Goal: Transaction & Acquisition: Subscribe to service/newsletter

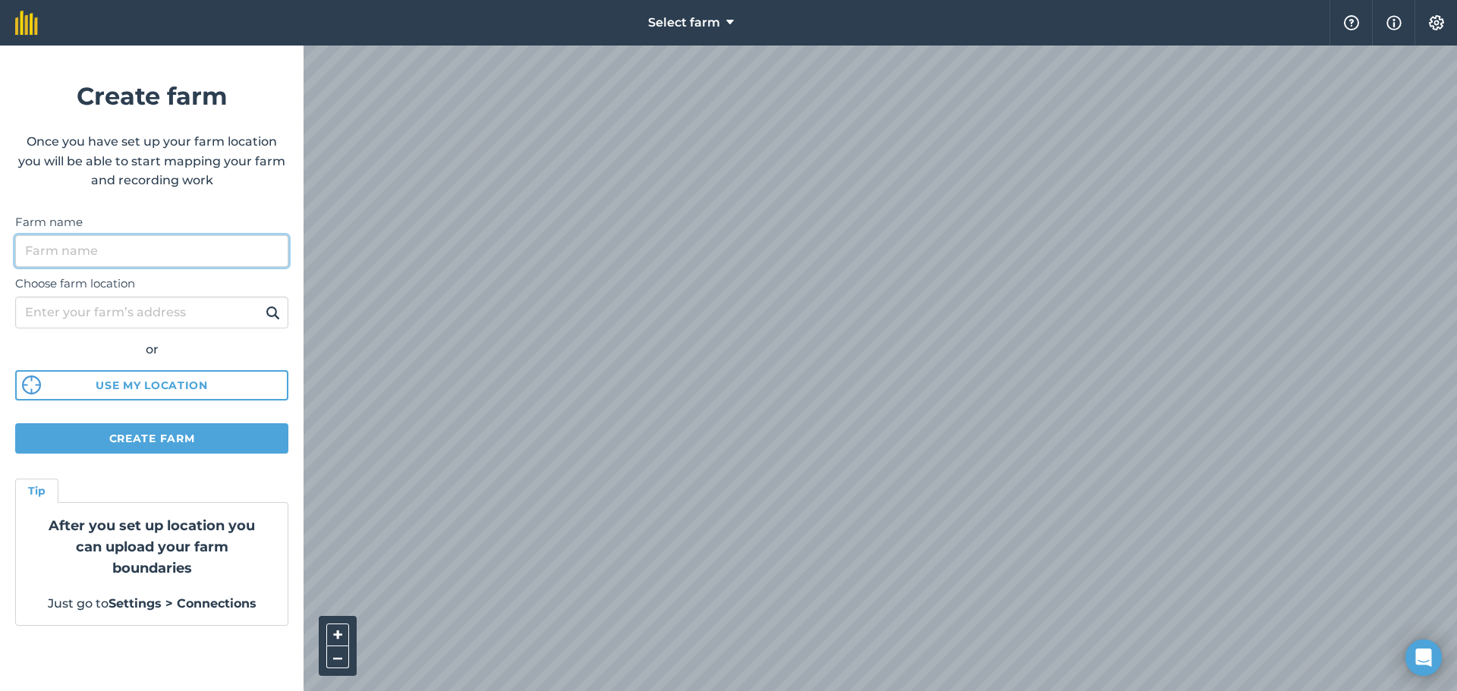
click at [90, 260] on input "Farm name" at bounding box center [151, 251] width 273 height 32
type input "SCEA DE LA COTE"
click at [103, 315] on input "Choose farm location" at bounding box center [151, 313] width 273 height 32
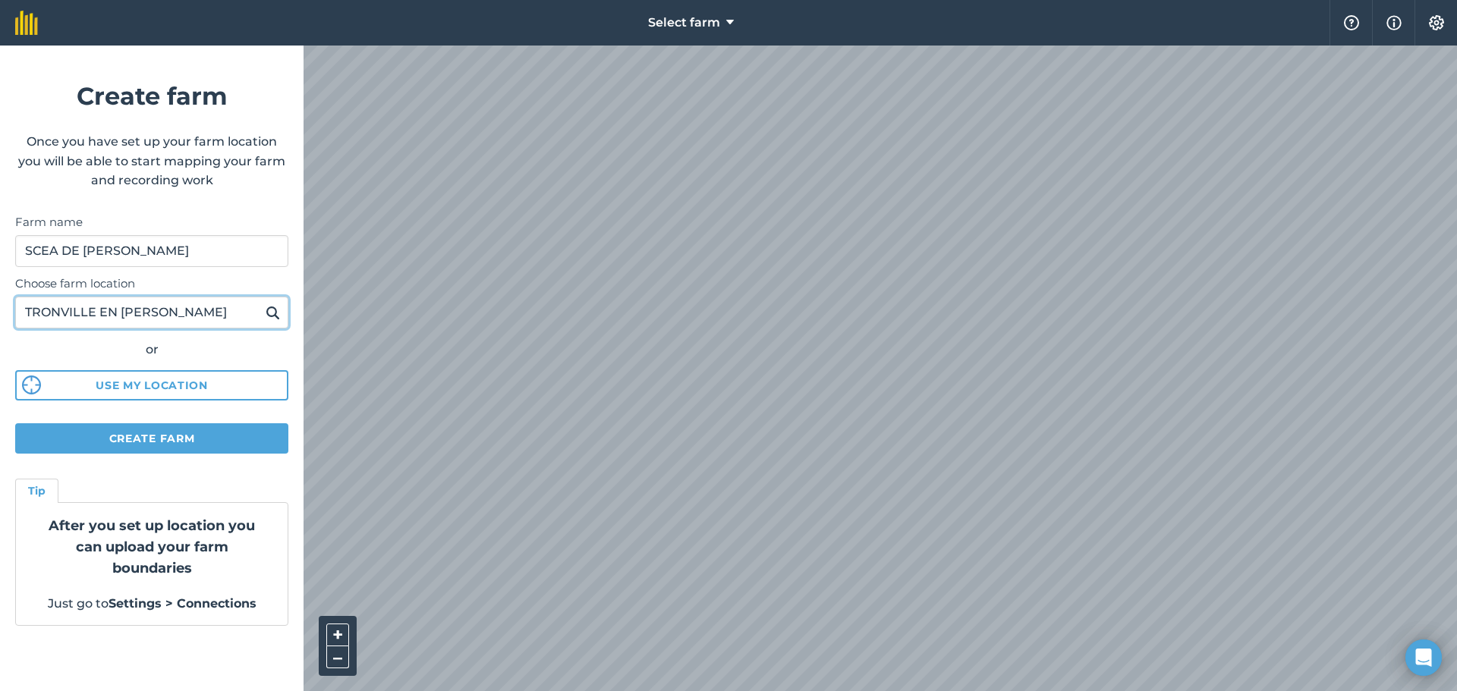
type input "TRONVILLE EN BARROIS"
click at [271, 309] on img at bounding box center [273, 313] width 14 height 18
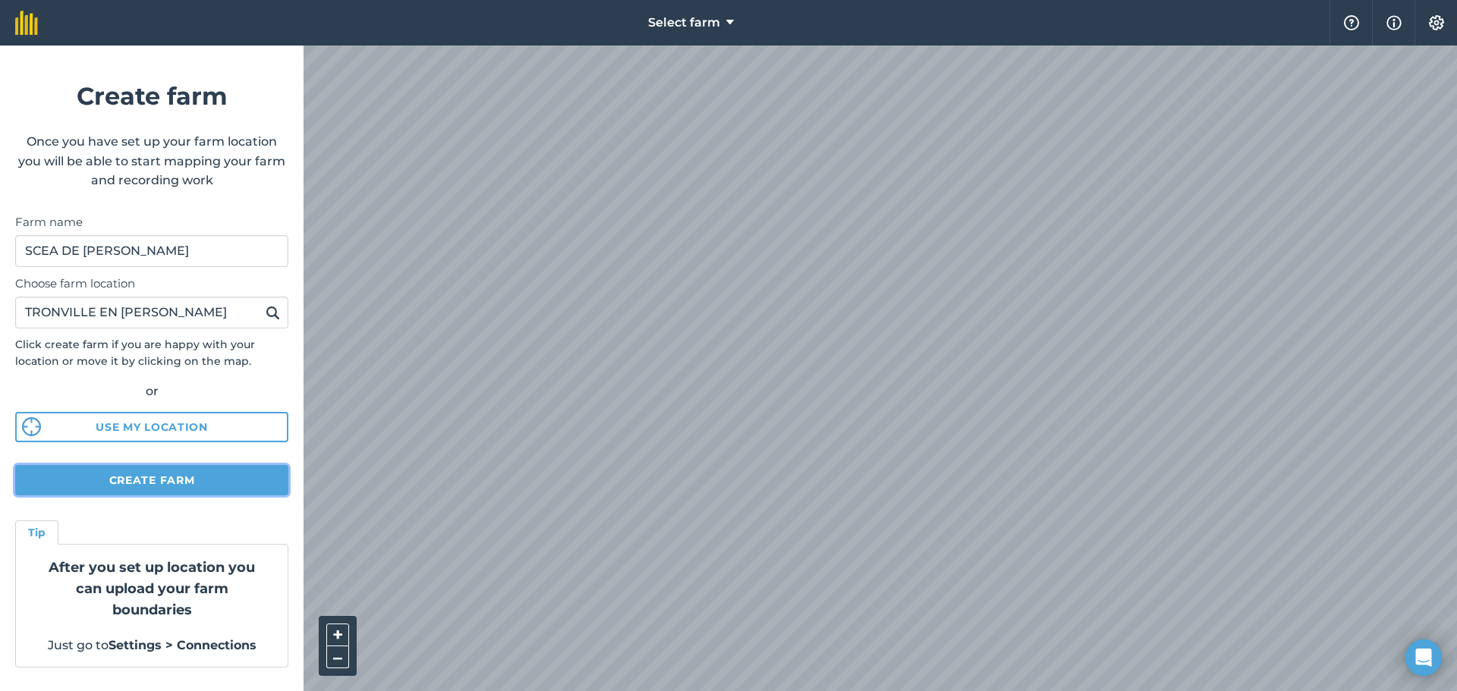
click at [131, 488] on button "Create farm" at bounding box center [151, 480] width 273 height 30
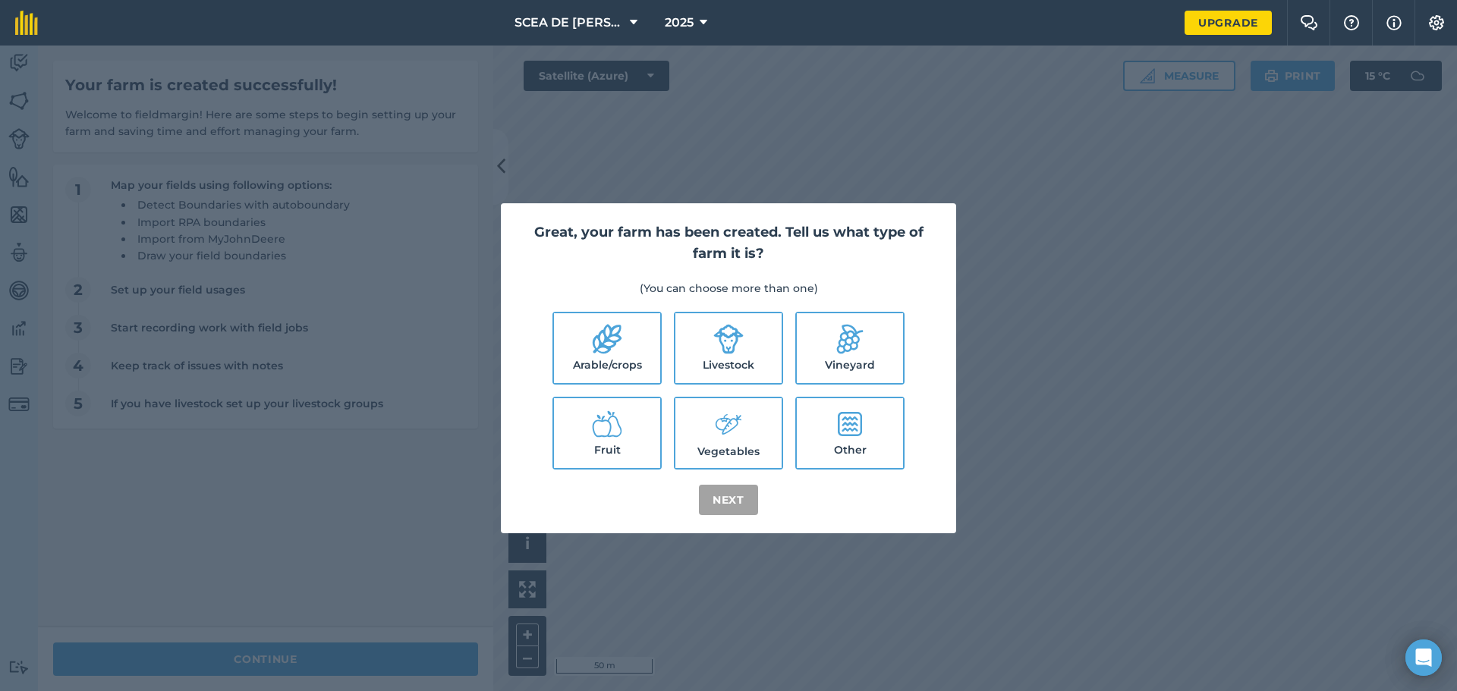
click at [636, 354] on label "Arable/crops" at bounding box center [607, 348] width 106 height 70
checkbox input "true"
click at [774, 360] on label "Livestock" at bounding box center [728, 348] width 106 height 70
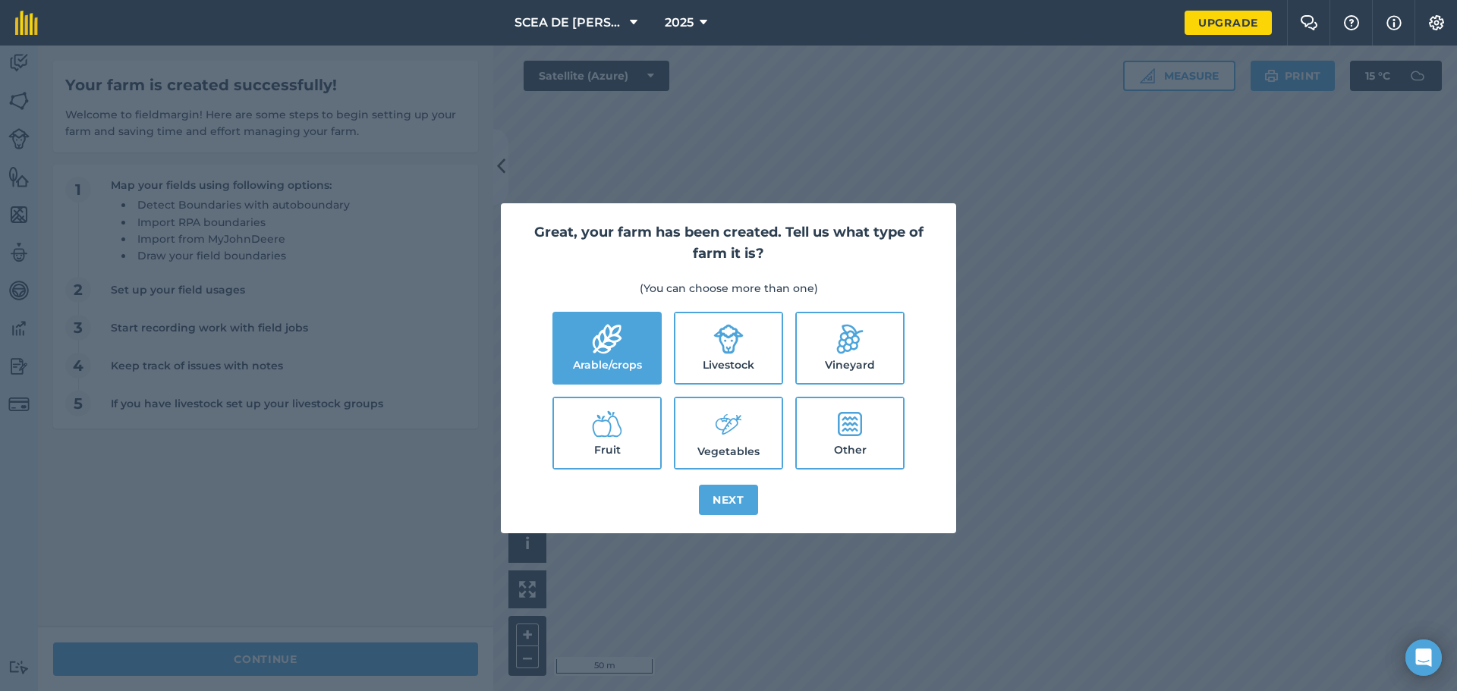
checkbox input "true"
click at [735, 494] on button "Next" at bounding box center [728, 500] width 59 height 30
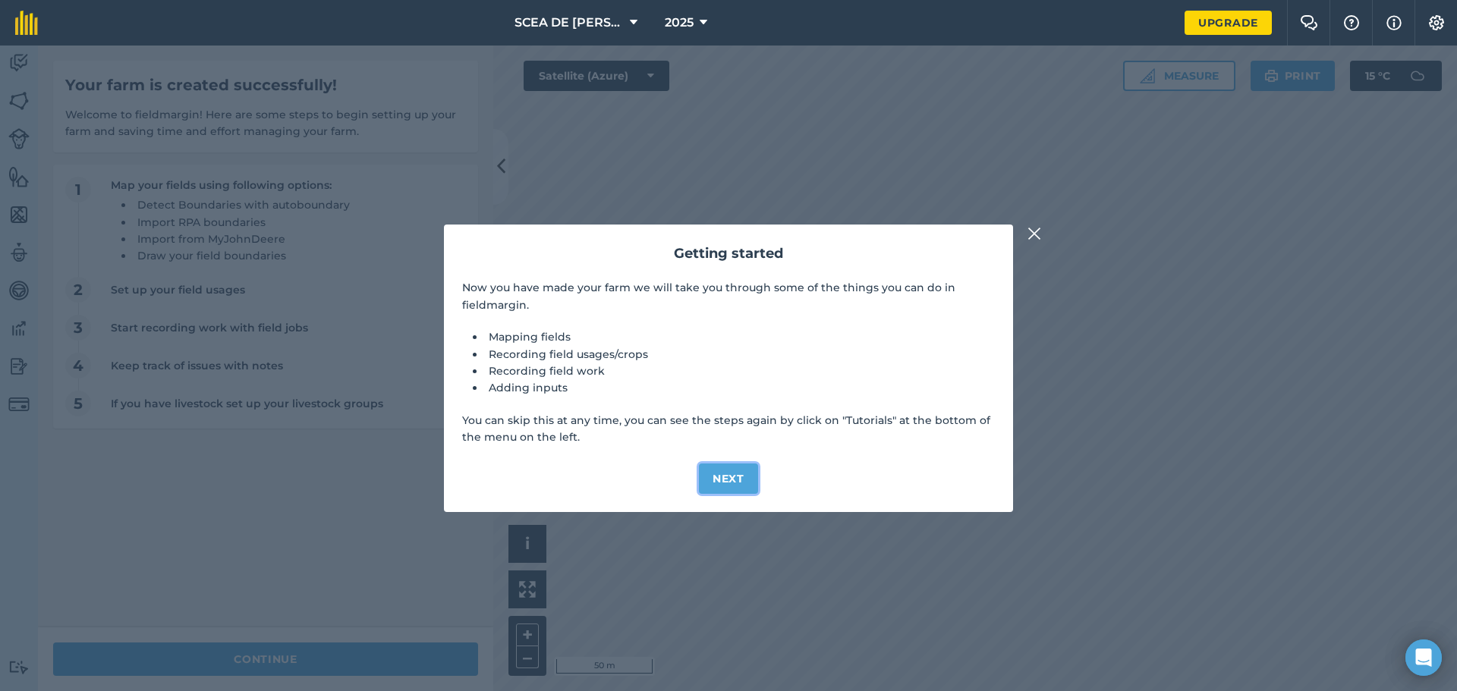
click at [720, 477] on button "Next" at bounding box center [728, 479] width 59 height 30
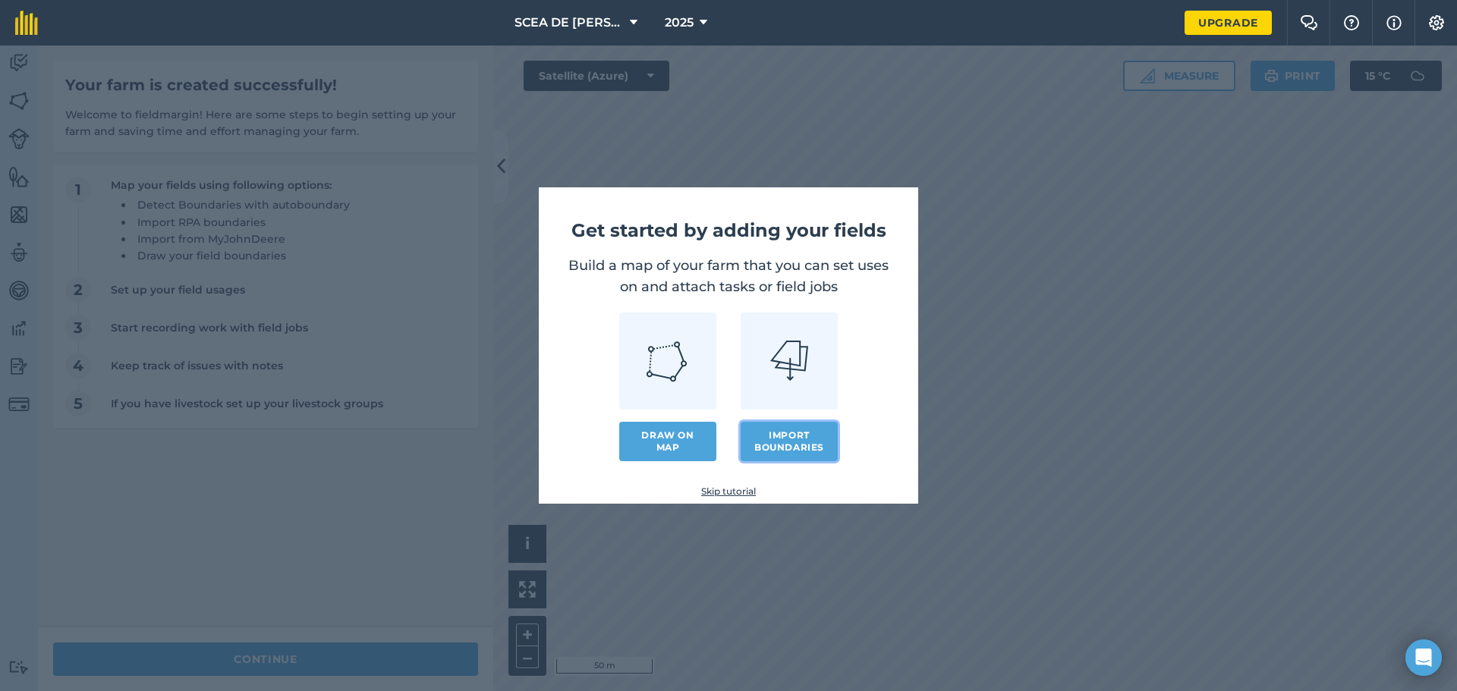
click at [775, 443] on button "Import boundaries" at bounding box center [789, 441] width 97 height 39
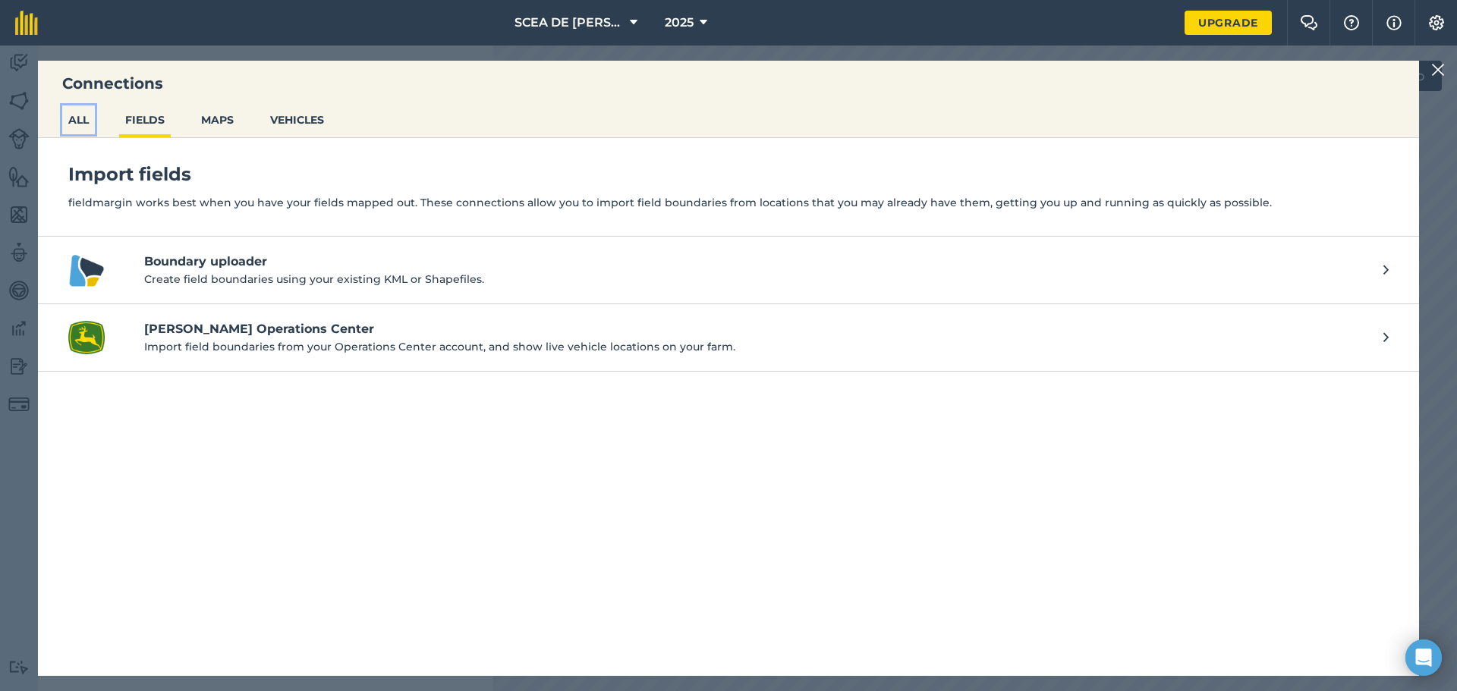
click at [85, 121] on button "ALL" at bounding box center [78, 119] width 33 height 29
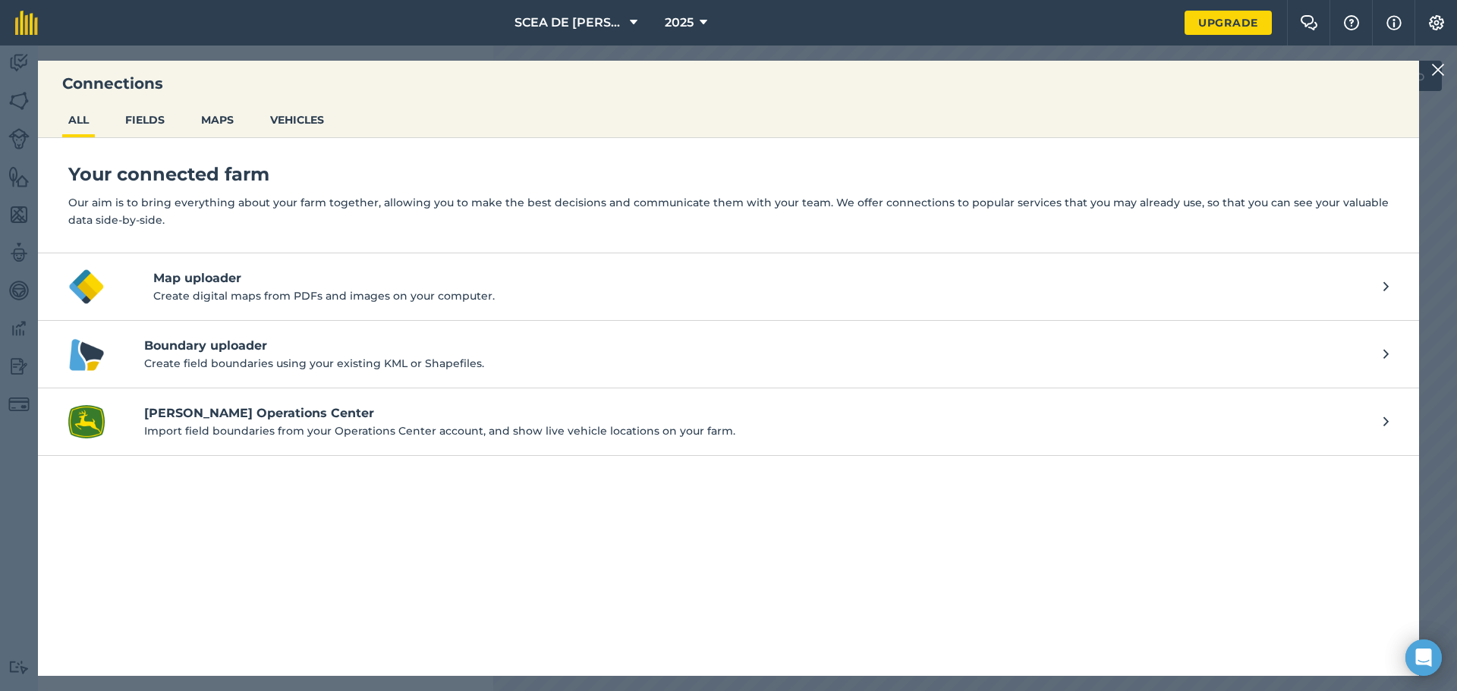
click at [439, 360] on p "Create field boundaries using your existing KML or Shapefiles." at bounding box center [756, 363] width 1224 height 17
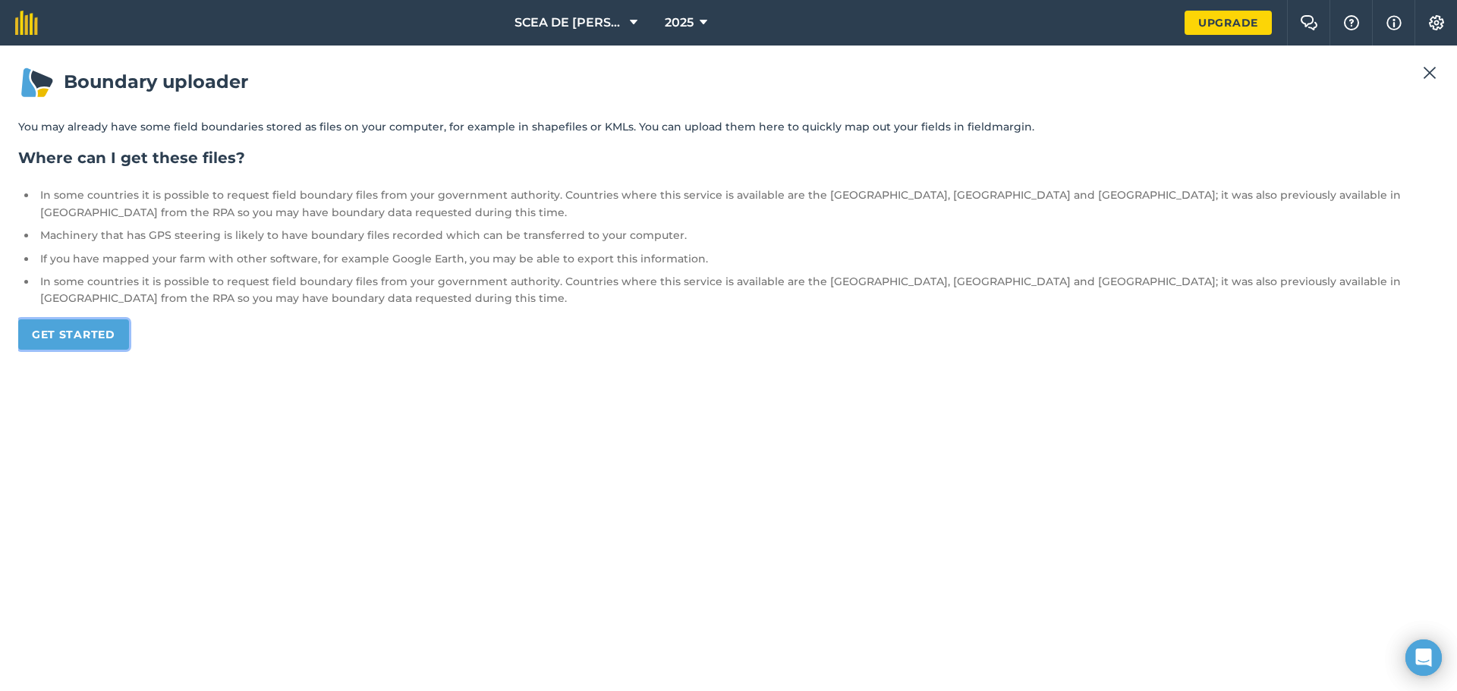
click at [111, 333] on link "Get started" at bounding box center [73, 334] width 111 height 30
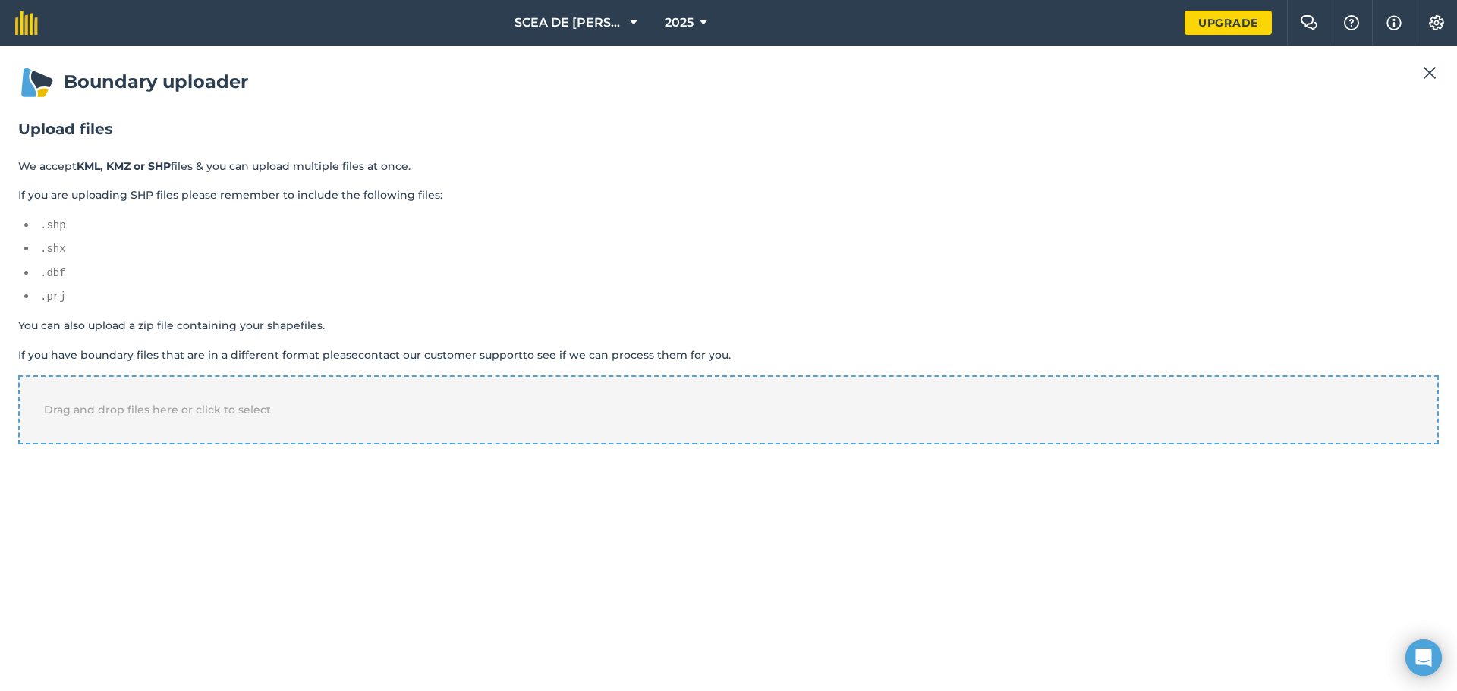
click at [153, 416] on span "Drag and drop files here or click to select" at bounding box center [157, 410] width 227 height 14
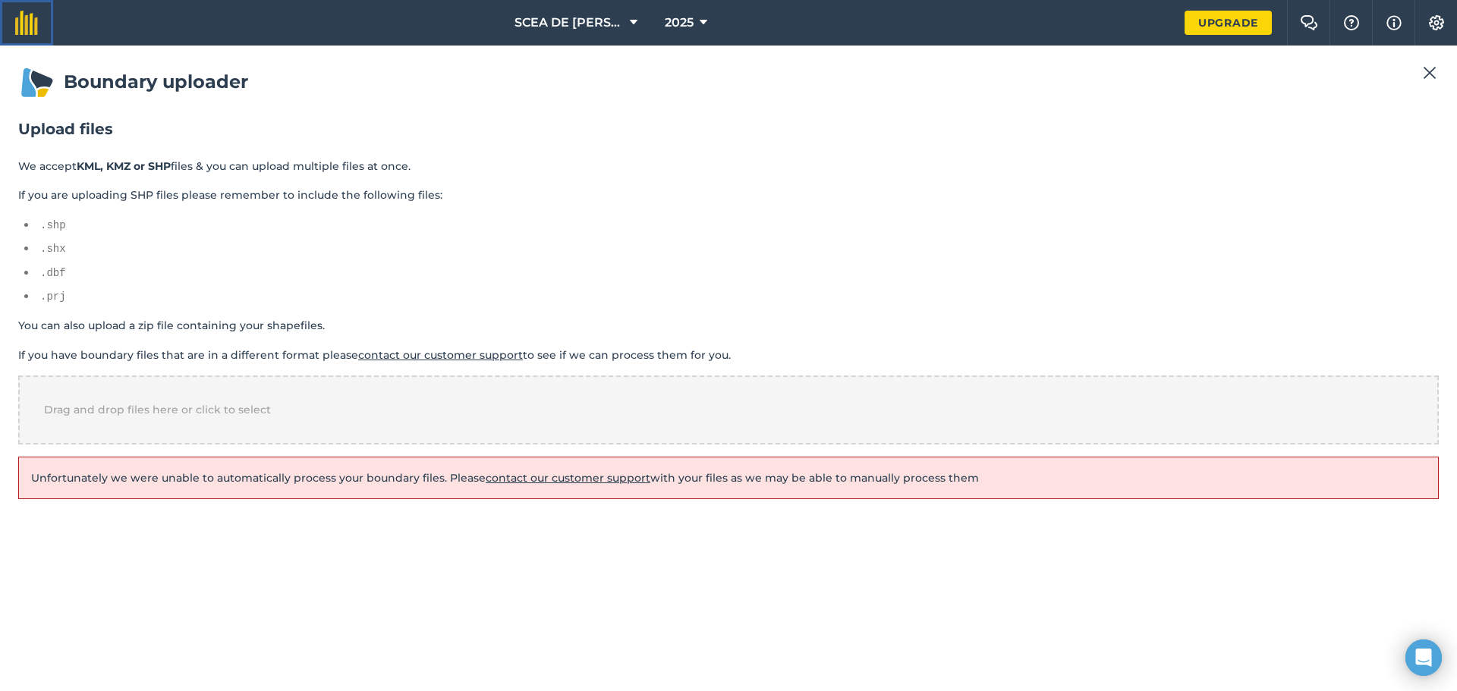
click at [30, 32] on img at bounding box center [26, 23] width 23 height 24
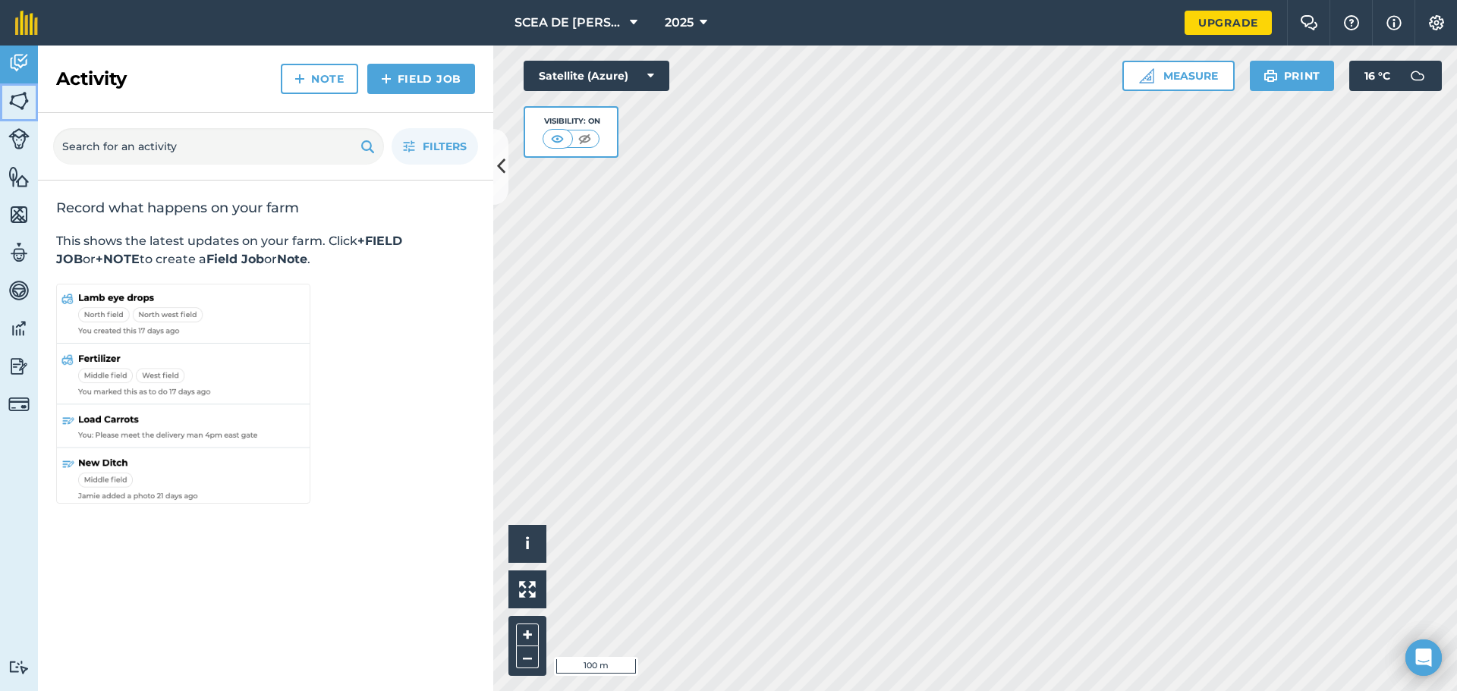
click at [20, 108] on img at bounding box center [18, 101] width 21 height 23
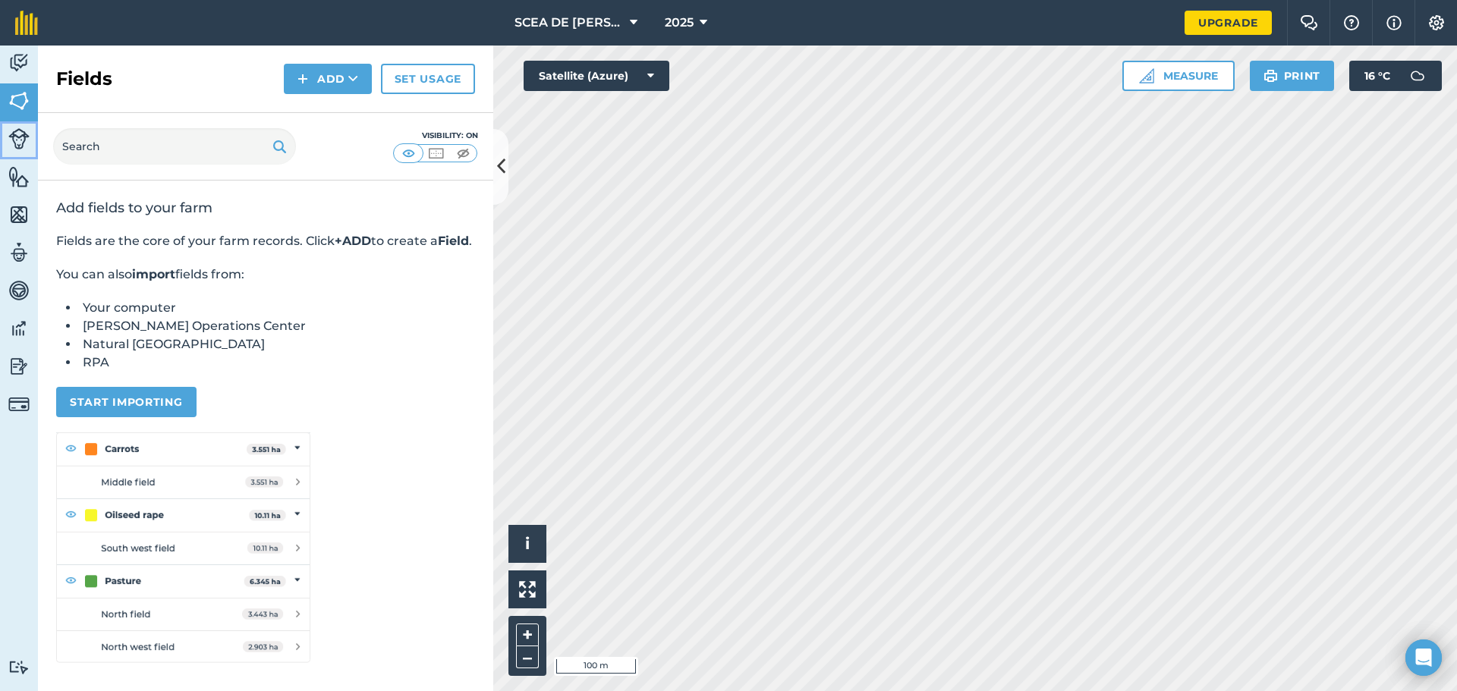
click at [19, 131] on img at bounding box center [18, 138] width 21 height 21
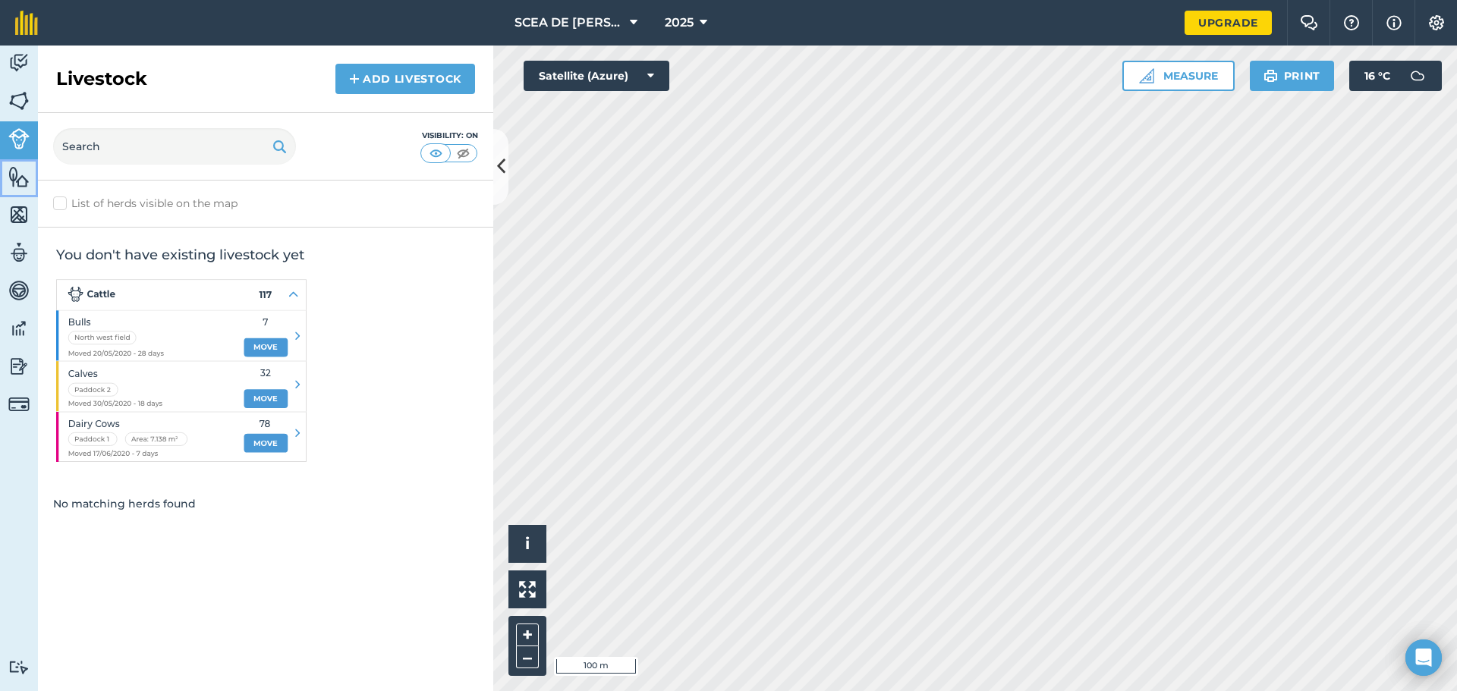
click at [20, 179] on img at bounding box center [18, 176] width 21 height 23
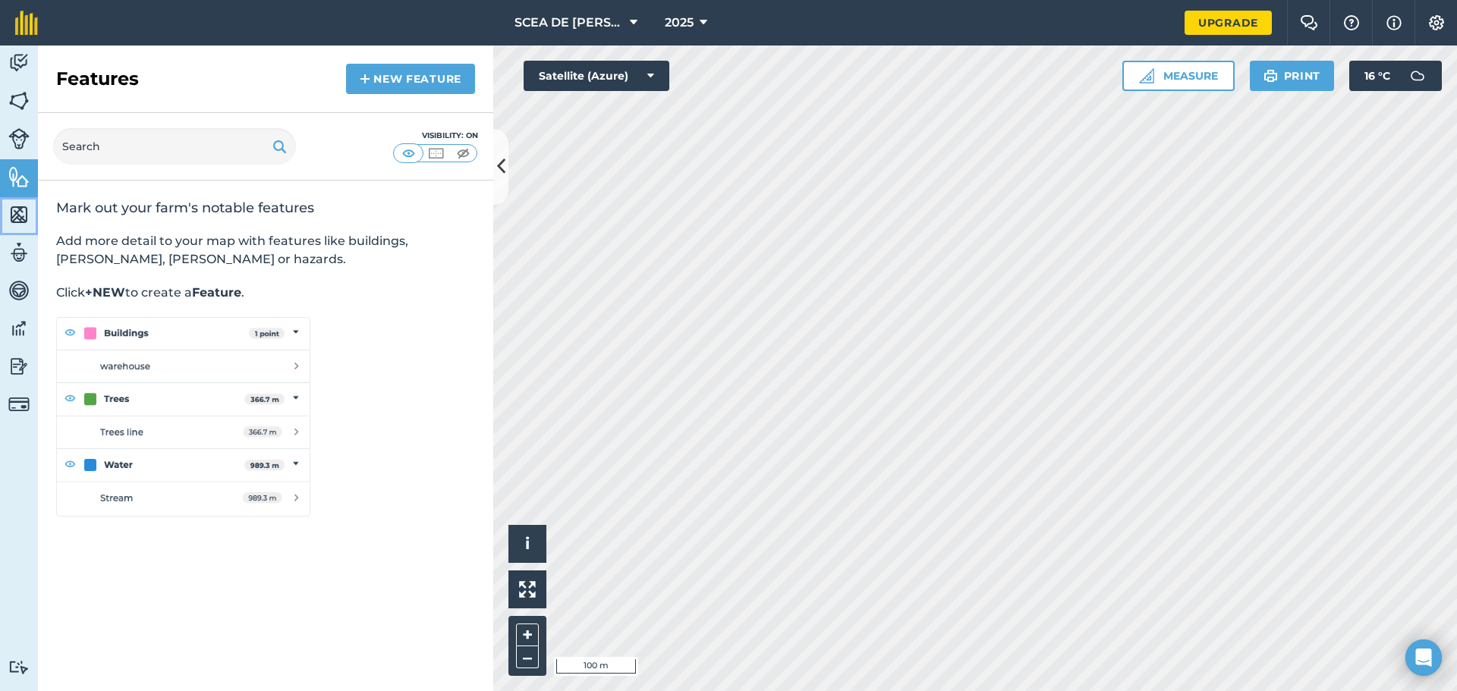
click at [18, 234] on link "Maps" at bounding box center [19, 216] width 38 height 38
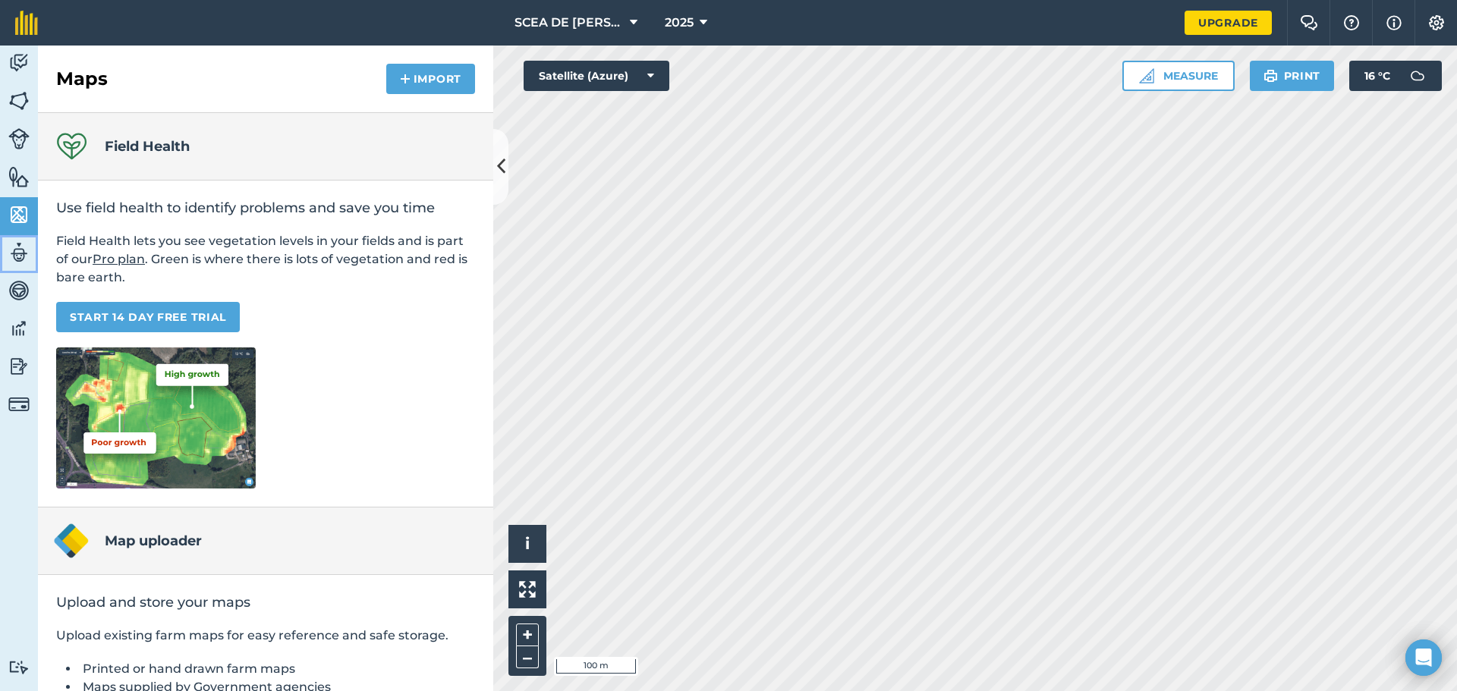
click at [22, 269] on link "Team" at bounding box center [19, 254] width 38 height 38
select select "MEMBER"
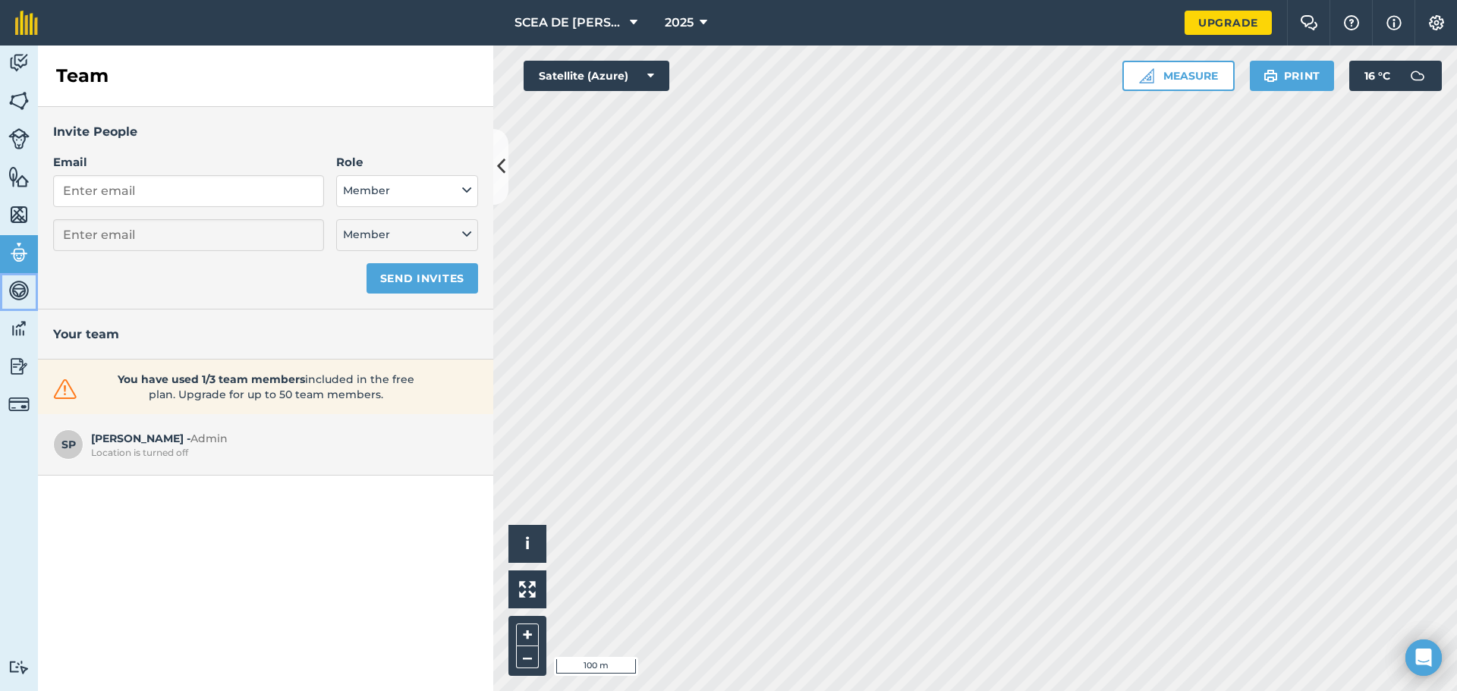
click at [22, 302] on link "Vehicles" at bounding box center [19, 292] width 38 height 38
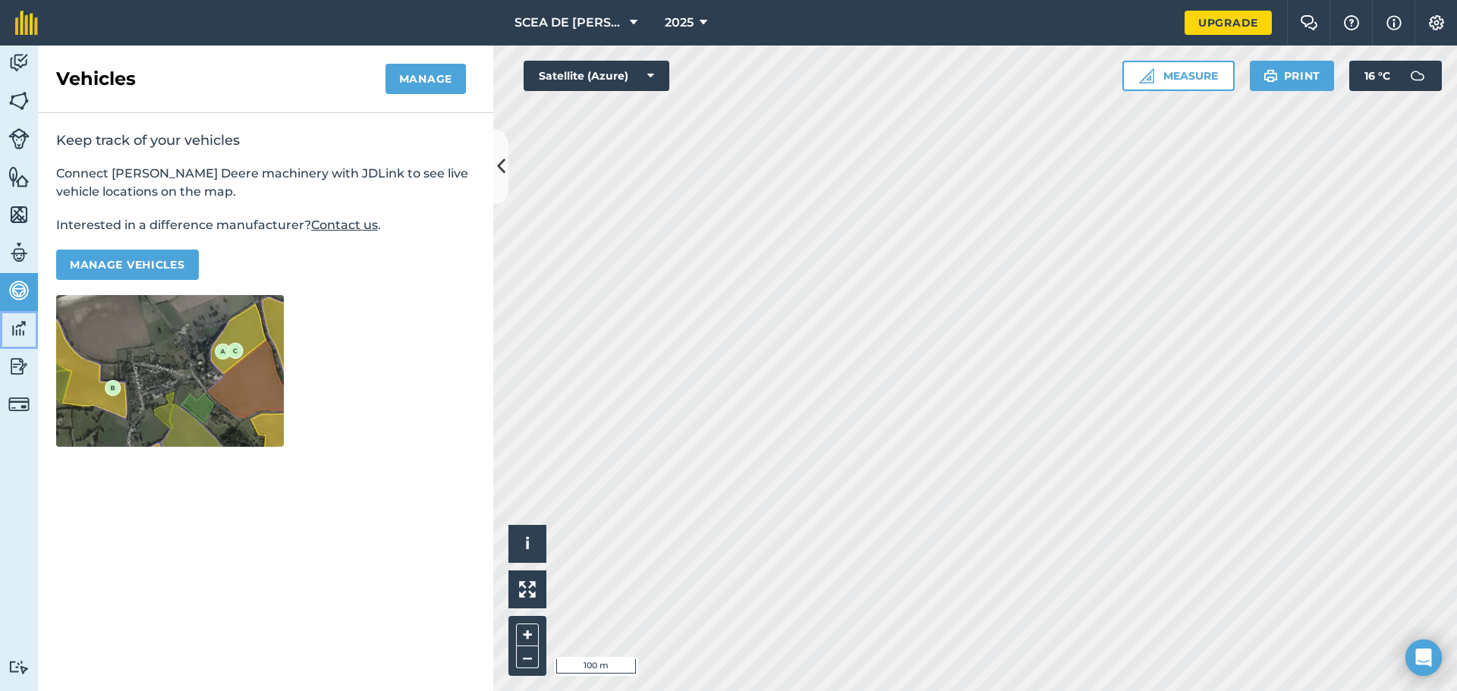
click at [23, 332] on img at bounding box center [18, 328] width 21 height 23
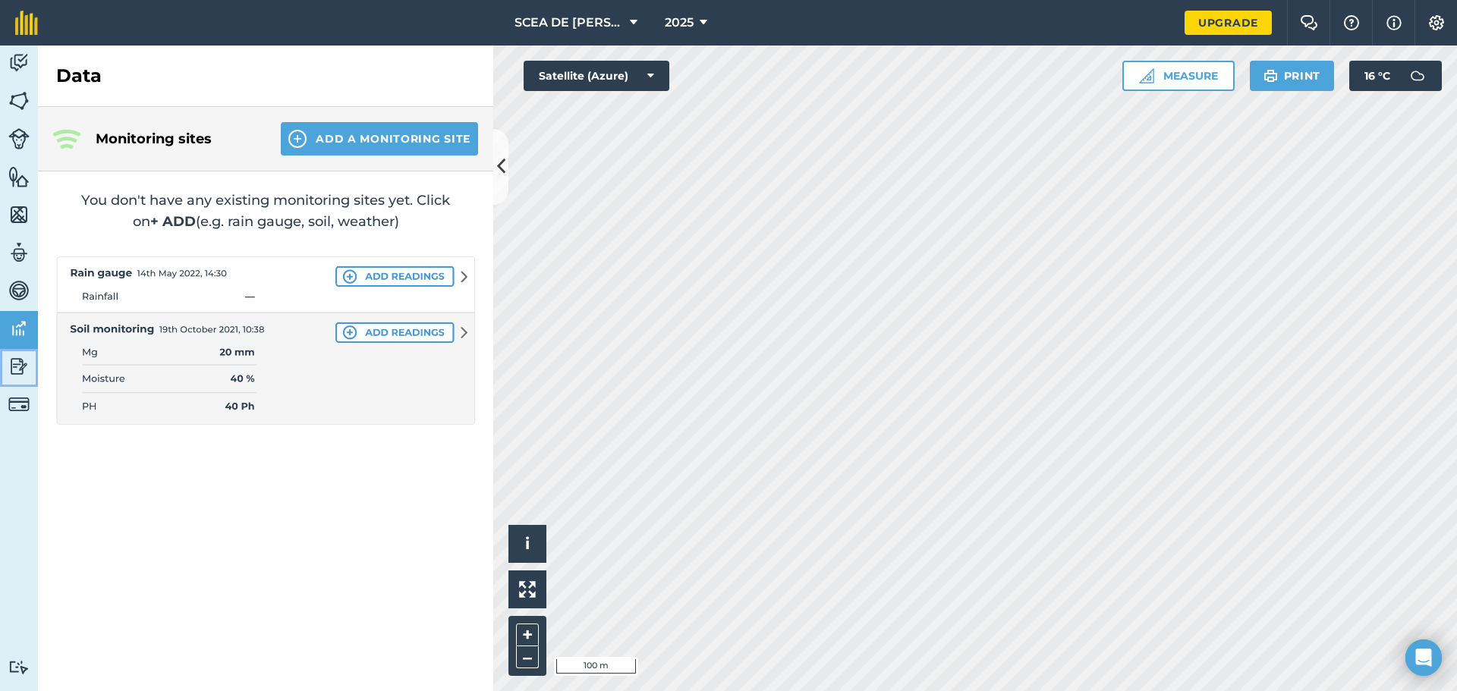
click at [19, 359] on img at bounding box center [18, 366] width 21 height 23
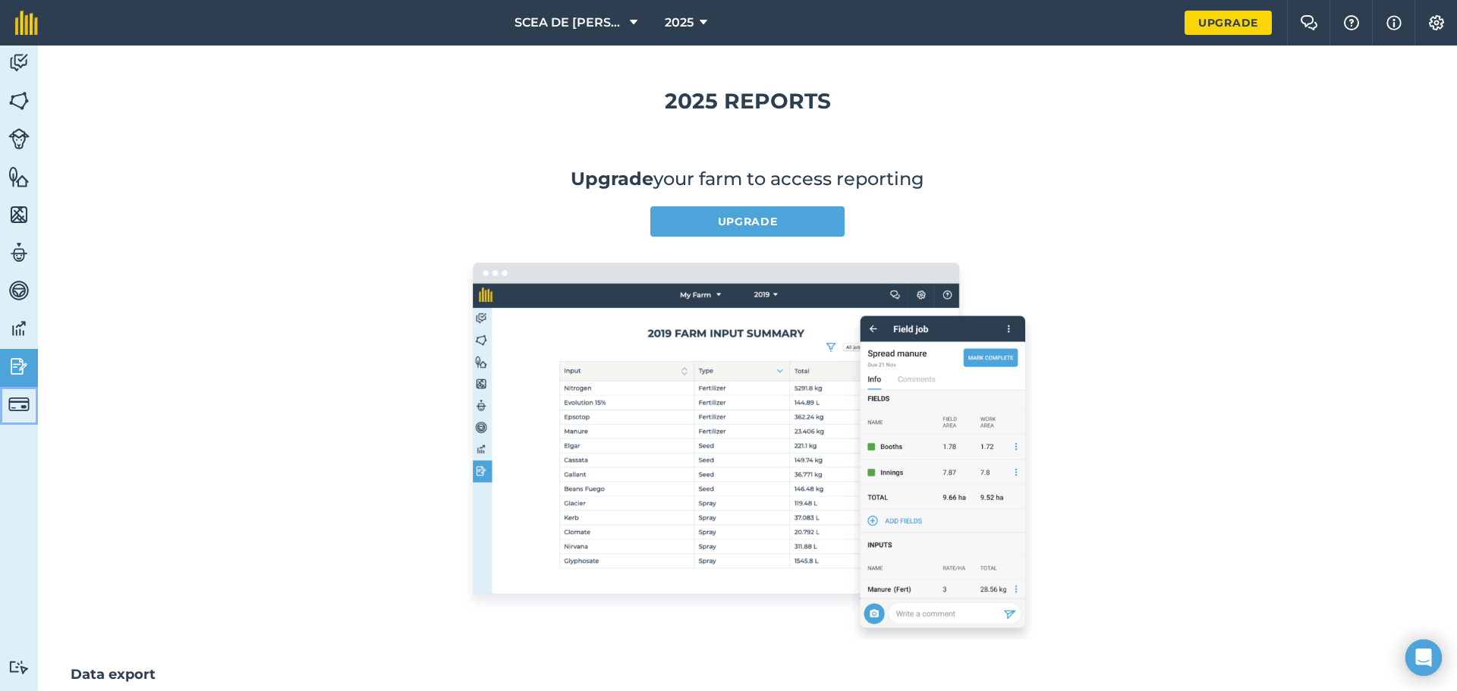
click at [17, 392] on link "Billing" at bounding box center [19, 406] width 38 height 38
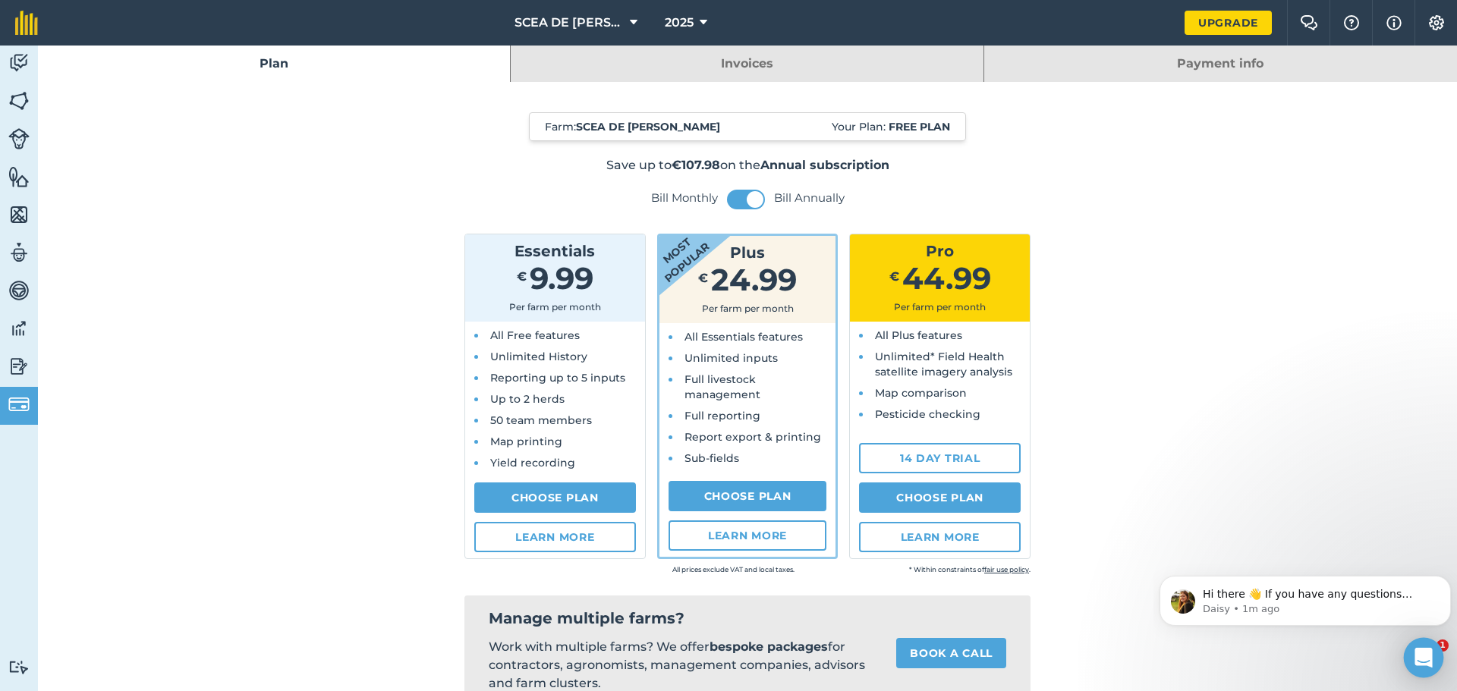
click at [1428, 647] on div "Open Intercom Messenger" at bounding box center [1424, 658] width 40 height 40
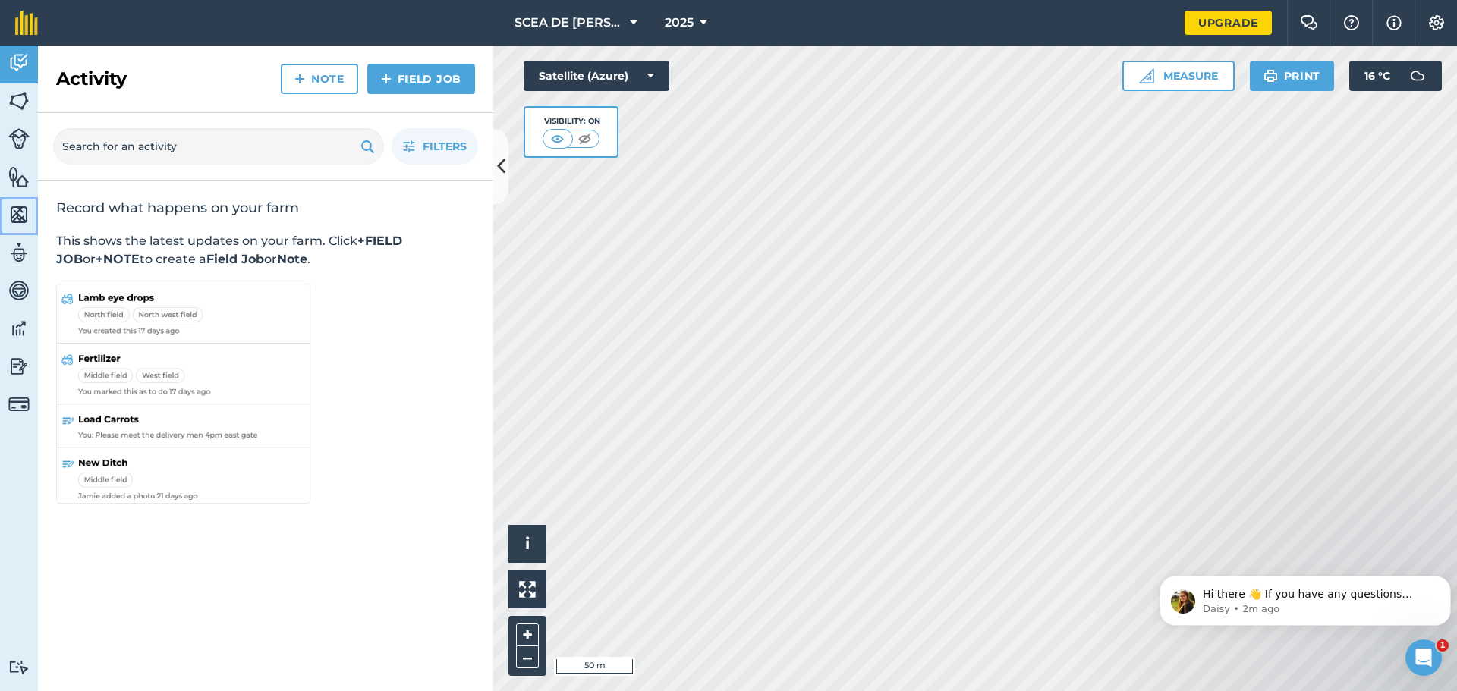
click at [0, 221] on link "Maps" at bounding box center [19, 216] width 38 height 38
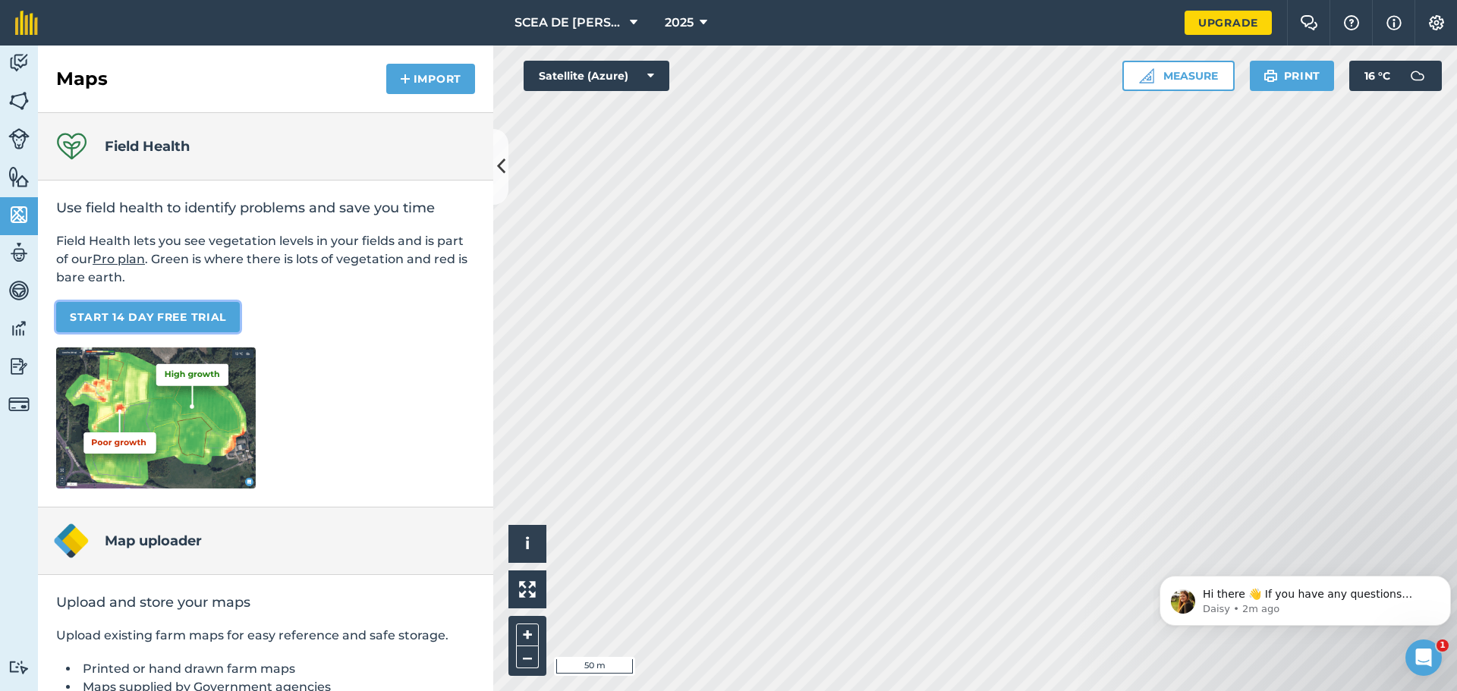
click at [229, 314] on link "START 14 DAY FREE TRIAL" at bounding box center [148, 317] width 184 height 30
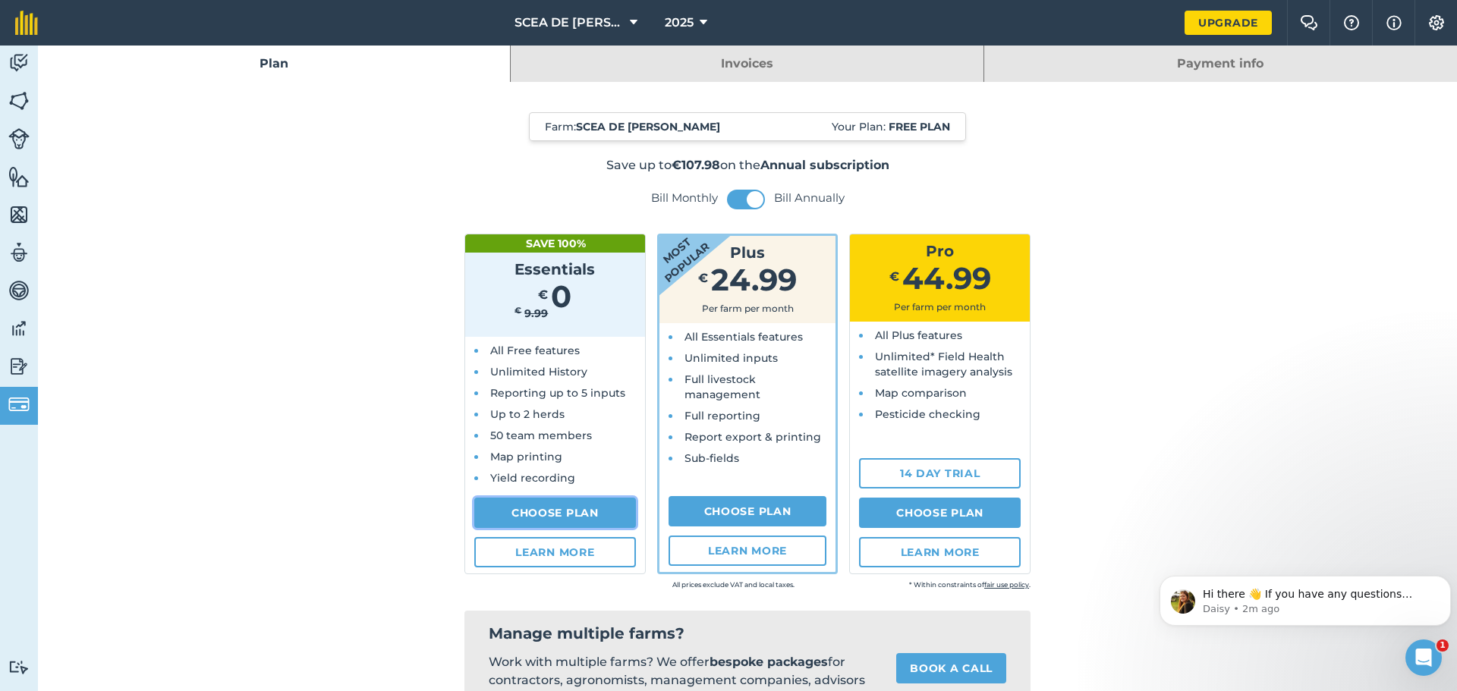
click at [581, 516] on link "Choose Plan" at bounding box center [555, 513] width 162 height 30
select select "FR"
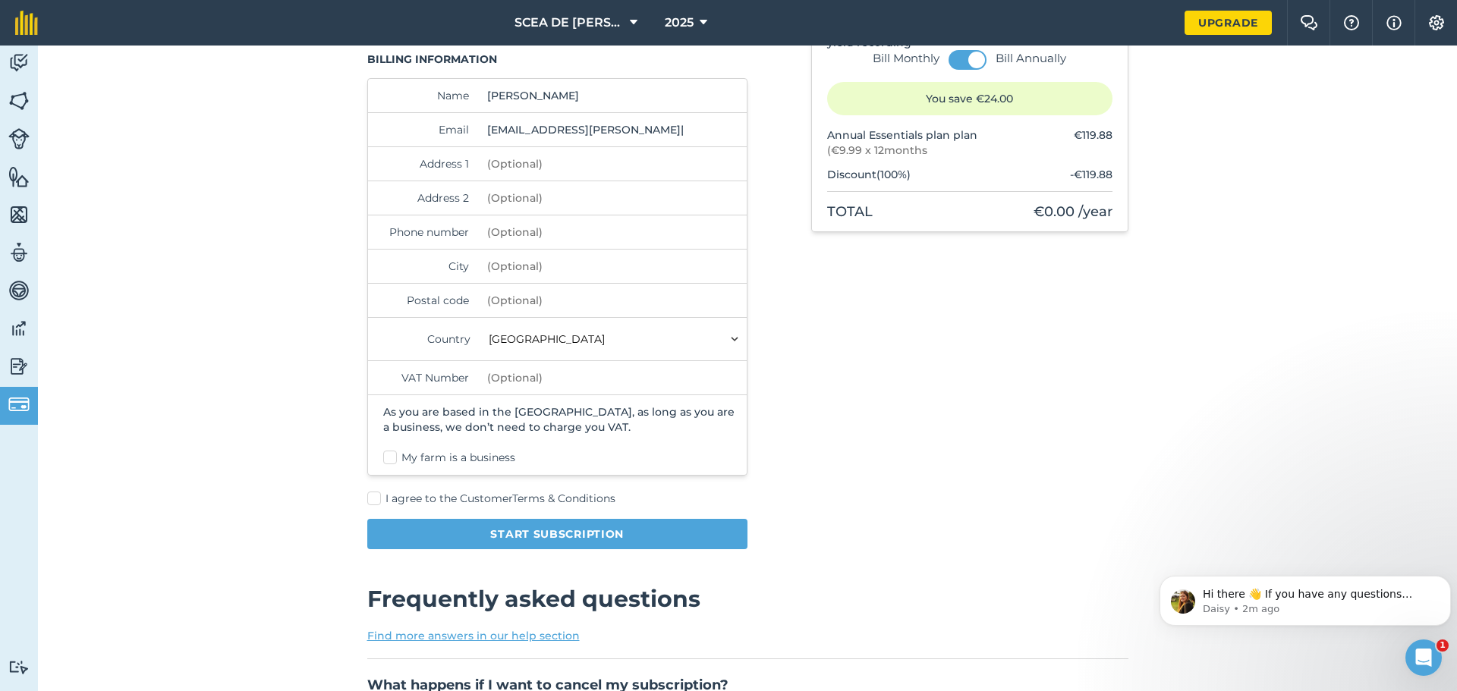
scroll to position [228, 0]
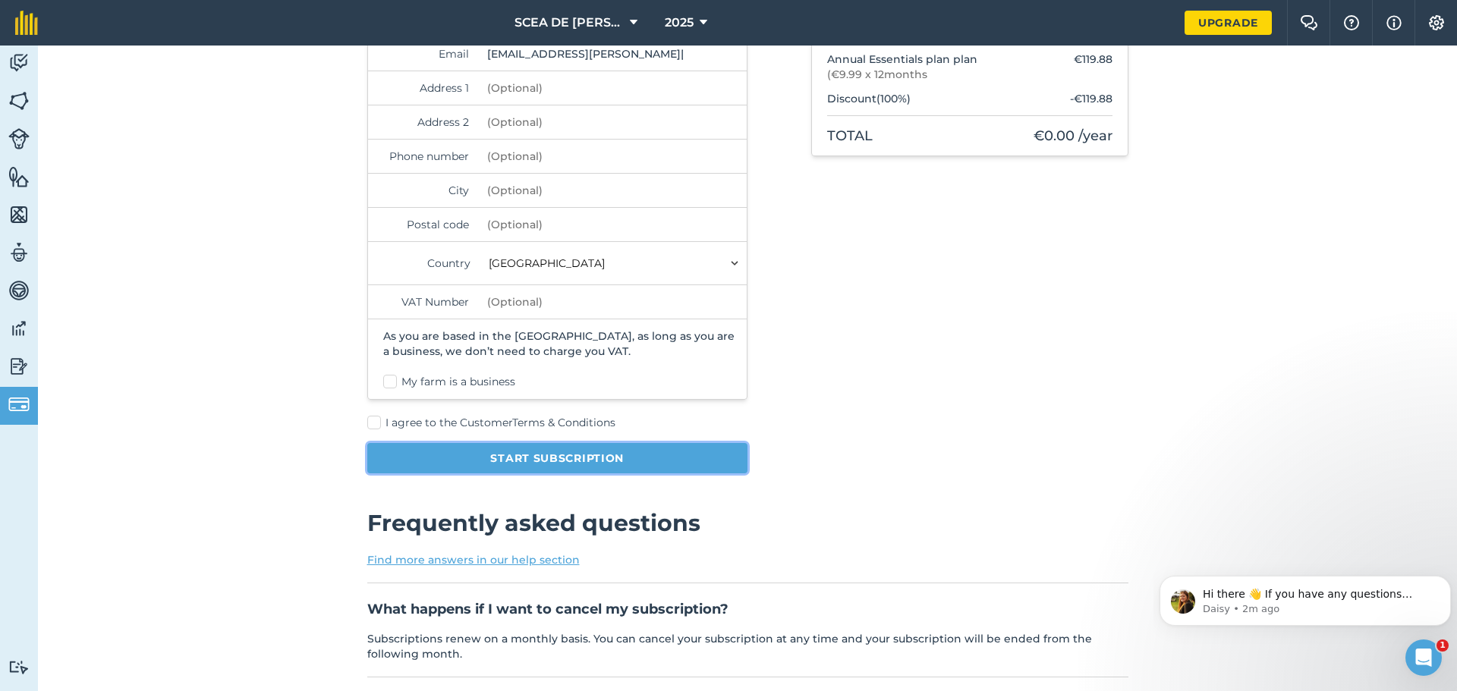
click at [556, 461] on button "Start subscription" at bounding box center [557, 458] width 381 height 30
click at [480, 423] on span "I agree to the Customer Terms & Conditions" at bounding box center [501, 423] width 230 height 14
click at [377, 643] on input "I agree to the Customer Terms & Conditions" at bounding box center [372, 648] width 10 height 10
checkbox input "true"
click at [504, 455] on button "Start subscription" at bounding box center [557, 458] width 381 height 30
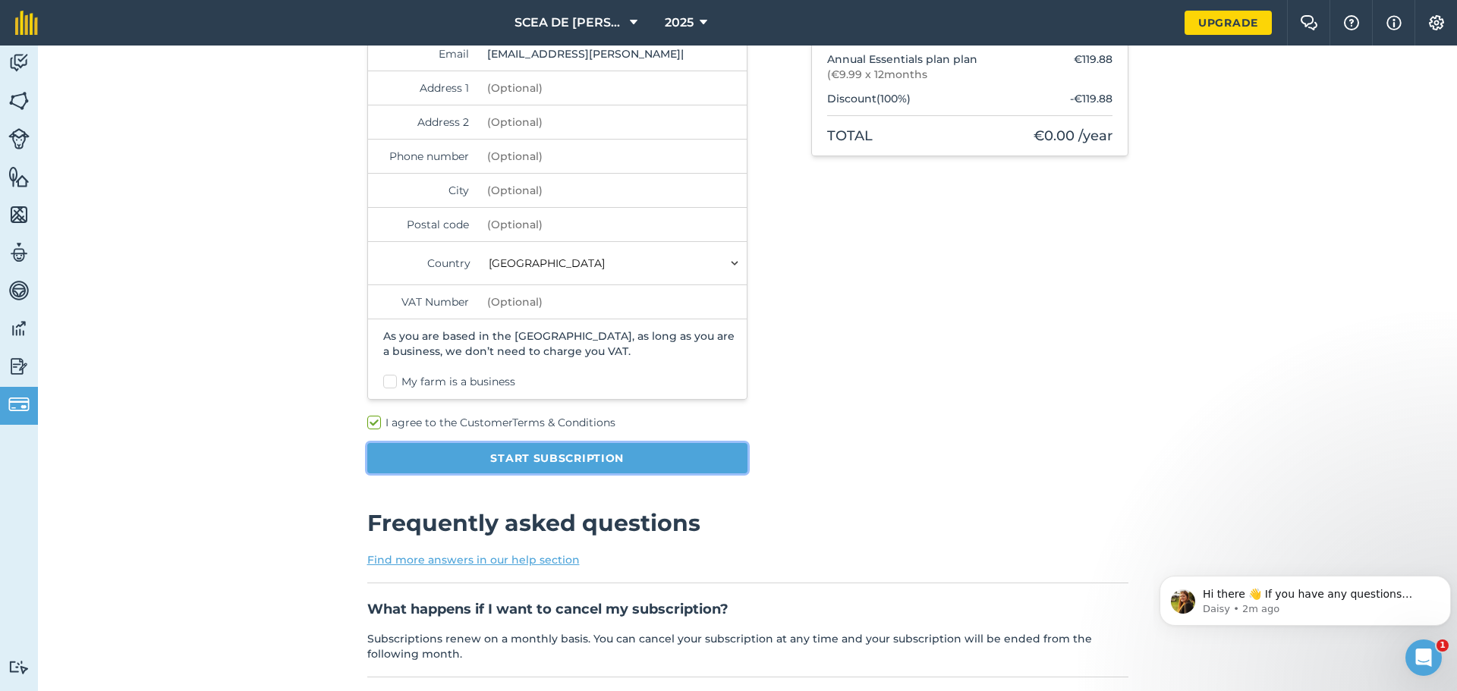
scroll to position [255, 0]
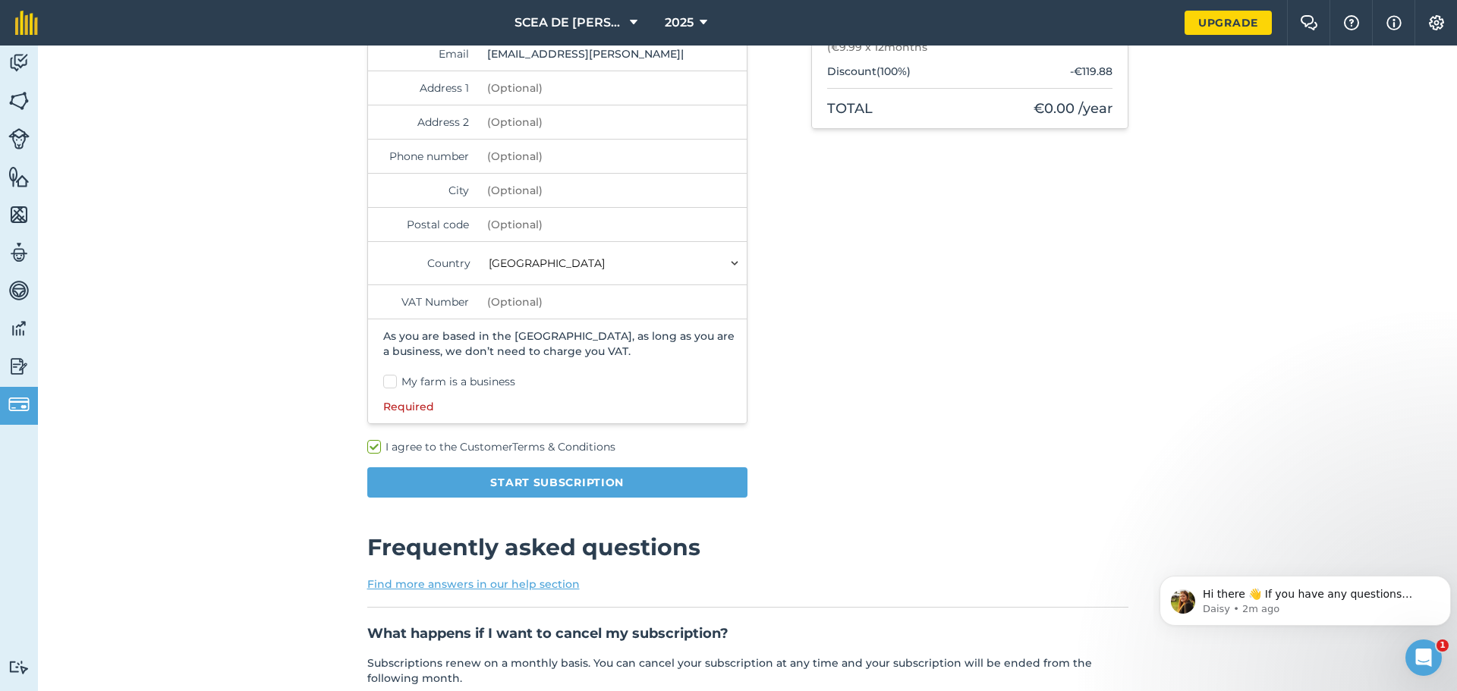
click at [383, 379] on label "My farm is a business" at bounding box center [562, 382] width 358 height 16
click at [383, 629] on input "My farm is a business" at bounding box center [388, 634] width 10 height 10
checkbox input "true"
click at [502, 479] on button "Start subscription" at bounding box center [557, 482] width 381 height 30
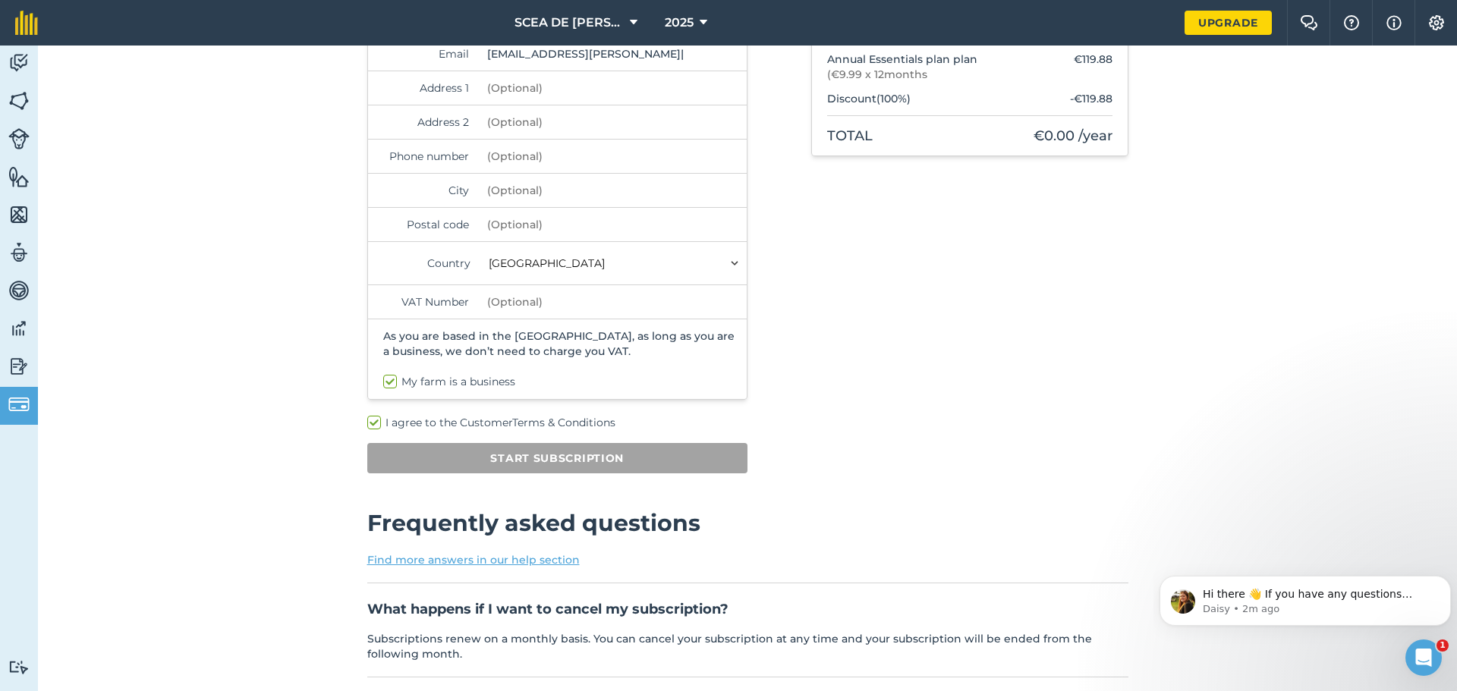
scroll to position [46, 0]
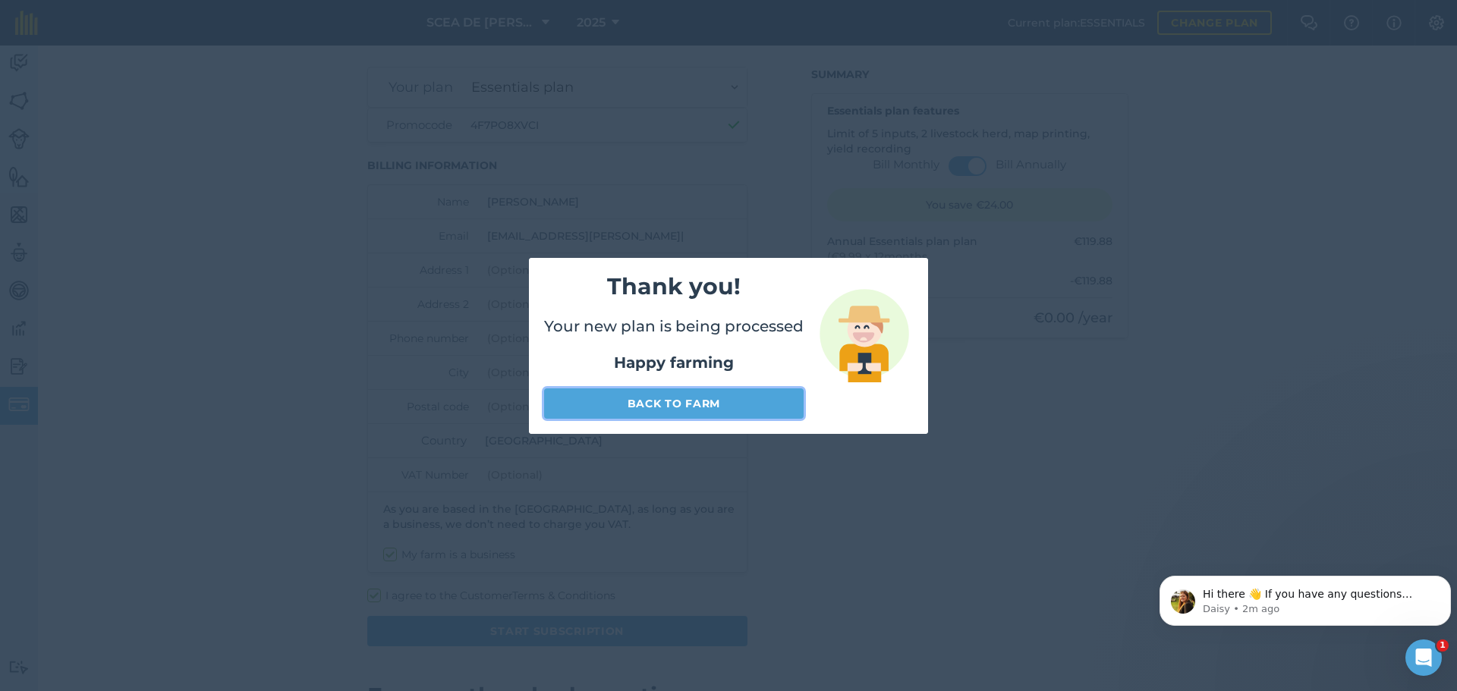
click at [722, 411] on link "Back to farm" at bounding box center [674, 404] width 260 height 30
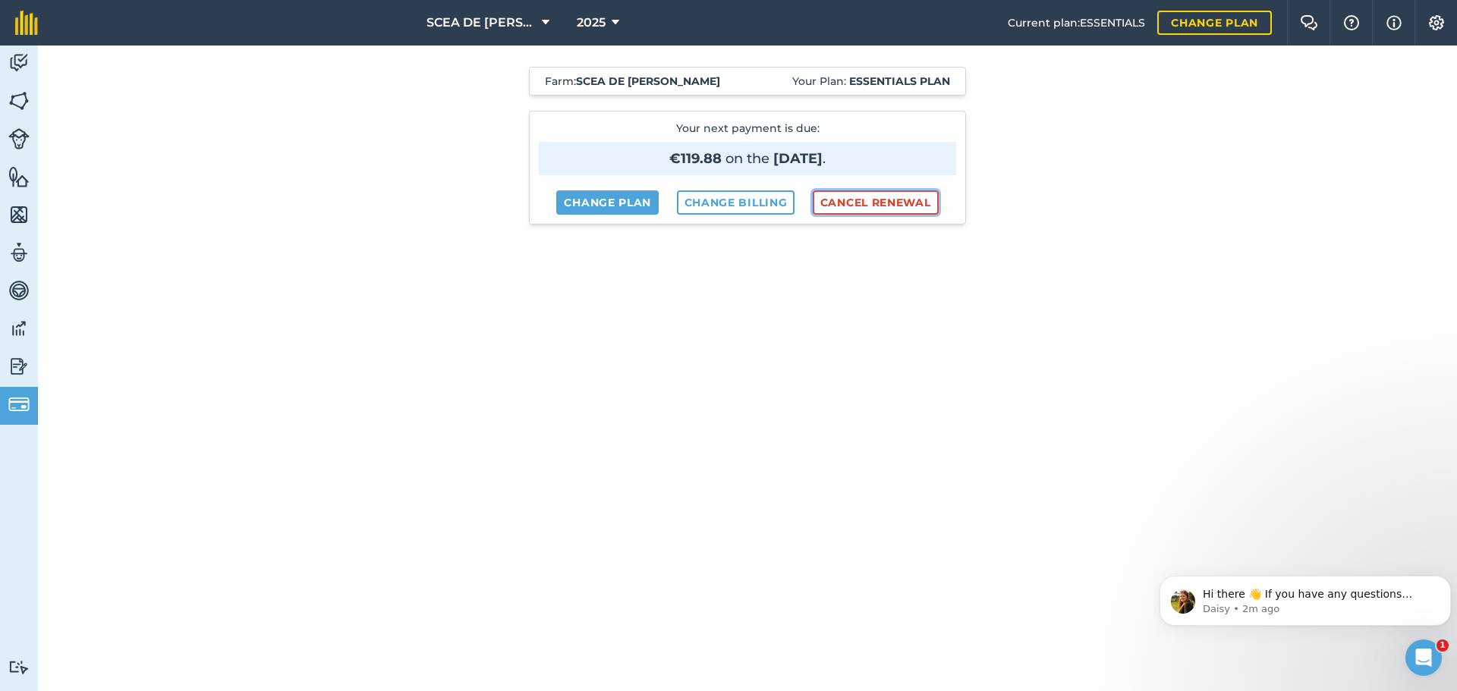
click at [898, 206] on button "Cancel renewal" at bounding box center [876, 202] width 126 height 24
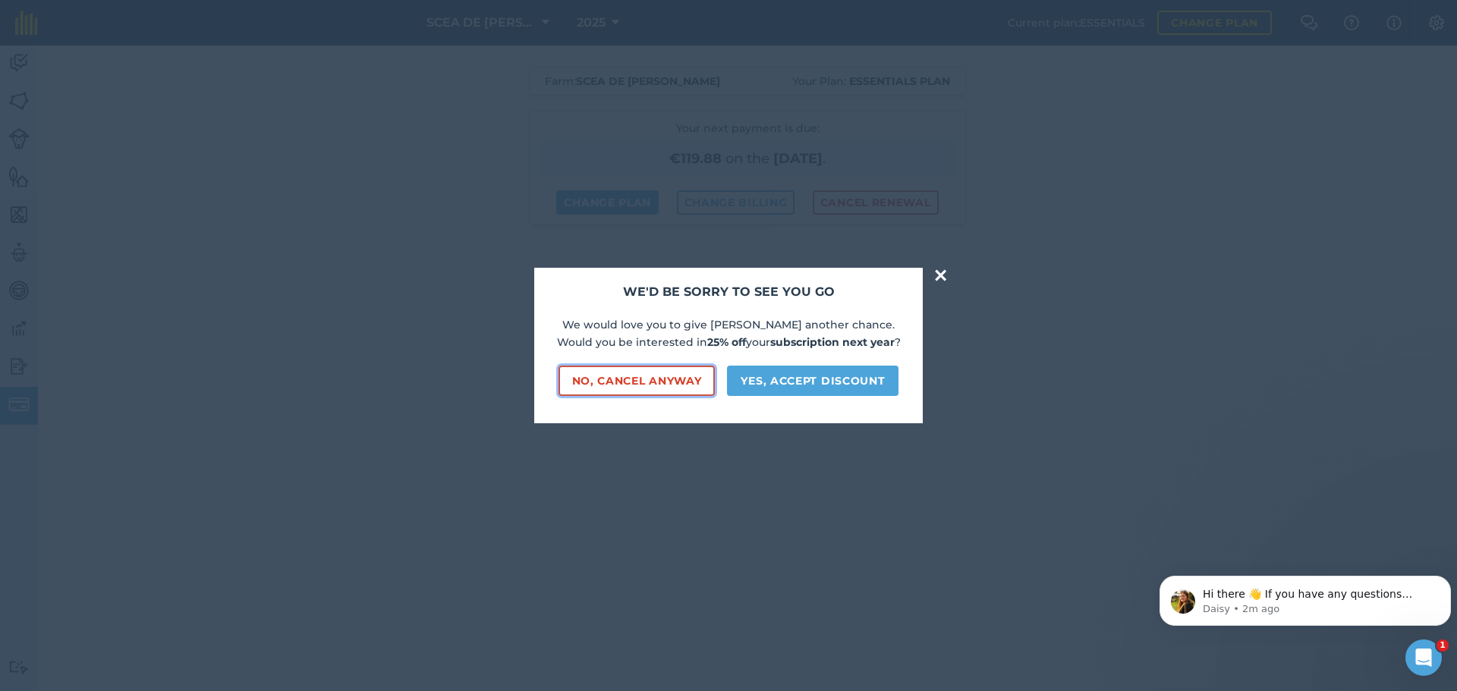
click at [658, 382] on button "No, cancel anyway" at bounding box center [637, 381] width 157 height 30
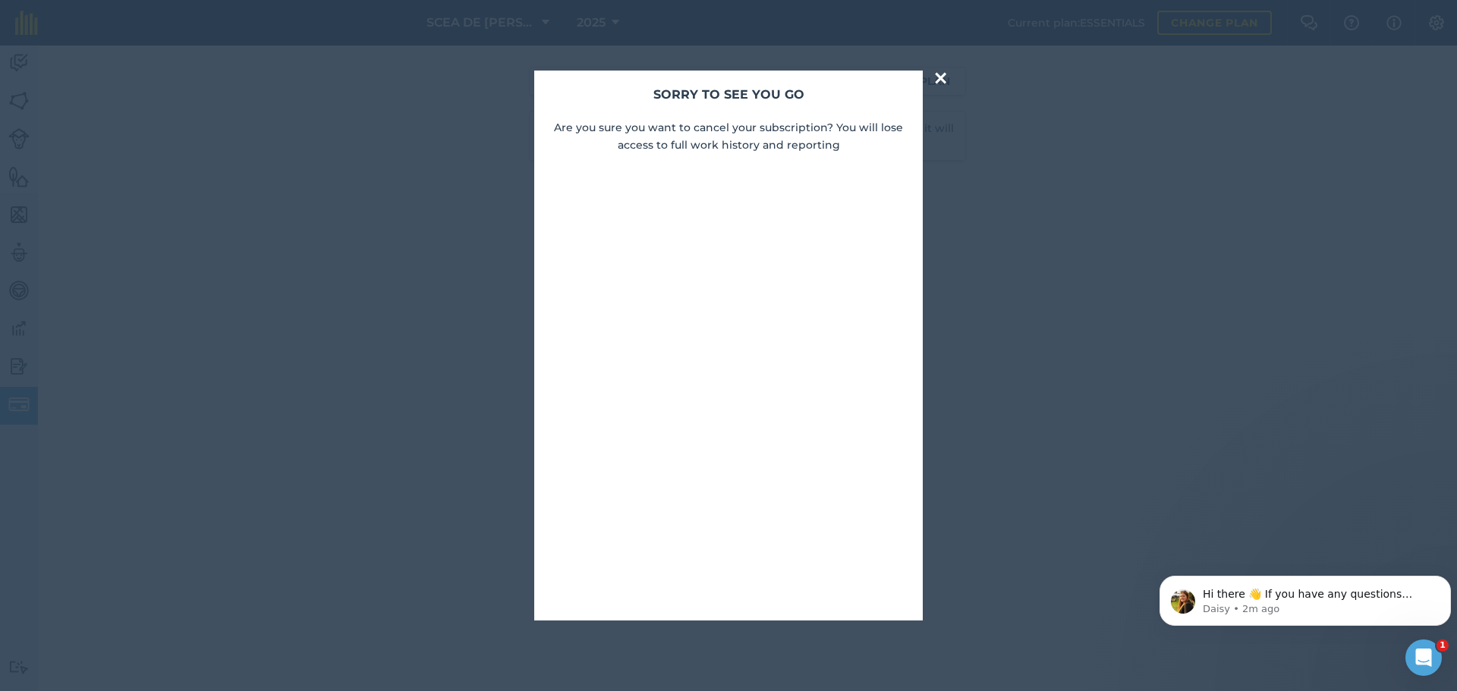
click at [939, 73] on button "×" at bounding box center [940, 78] width 17 height 30
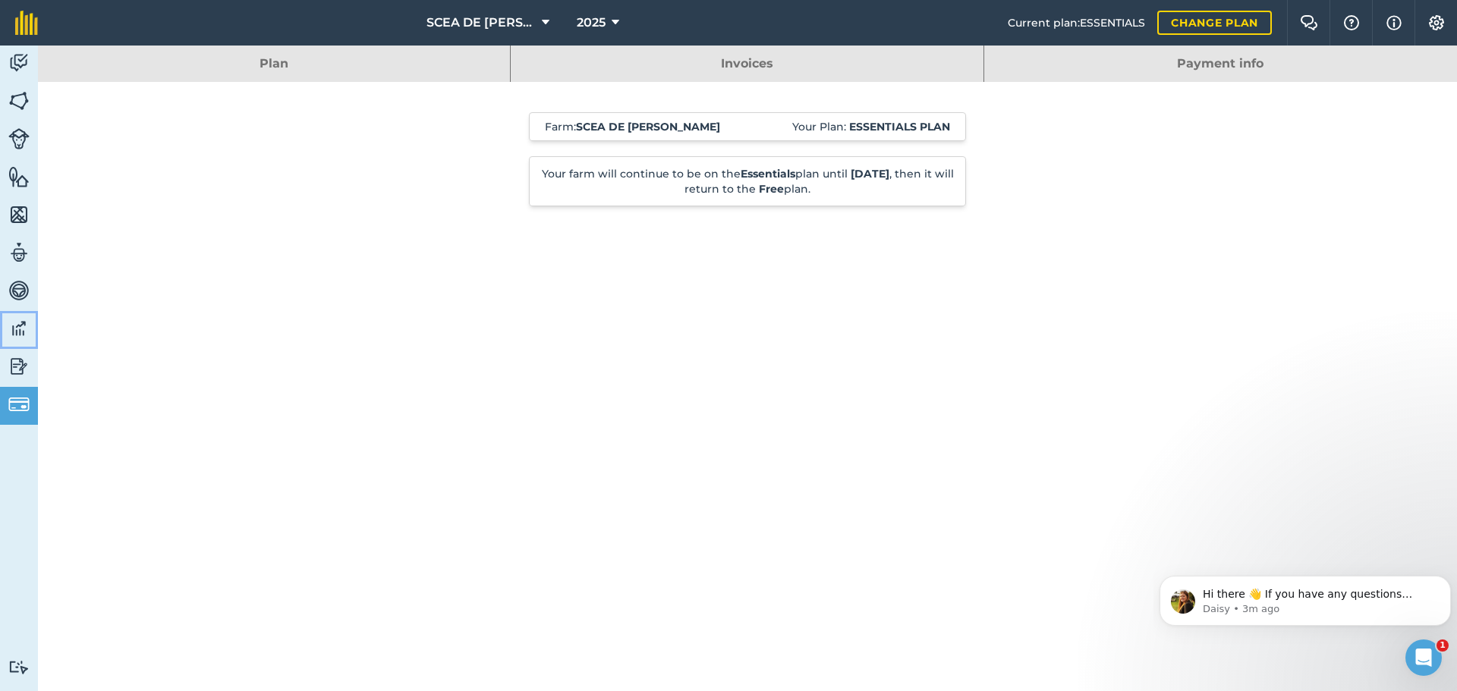
click at [33, 317] on link "Data" at bounding box center [19, 330] width 38 height 38
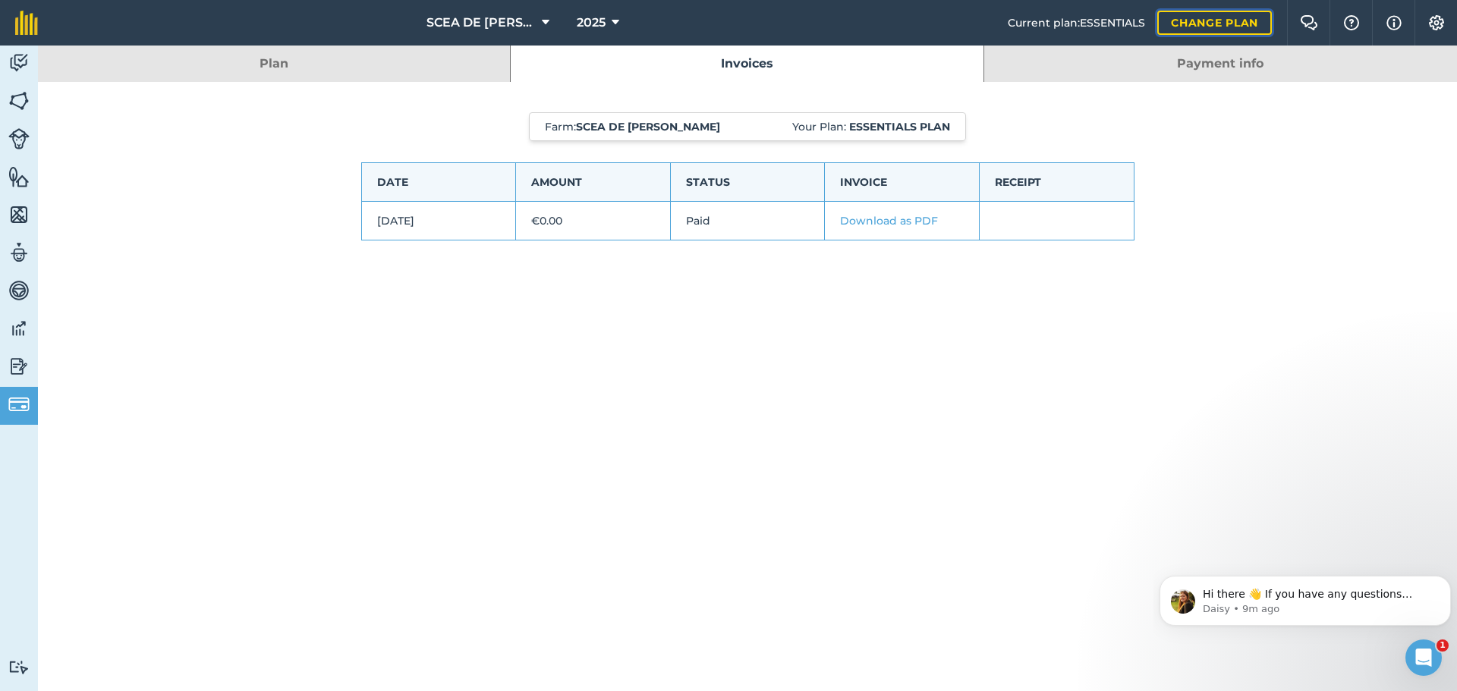
click at [1202, 15] on link "Change plan" at bounding box center [1214, 23] width 115 height 24
click at [1184, 21] on link "Change plan" at bounding box center [1214, 23] width 115 height 24
click at [8, 410] on link "Billing" at bounding box center [19, 406] width 38 height 38
click at [304, 62] on link "Plan" at bounding box center [274, 64] width 472 height 36
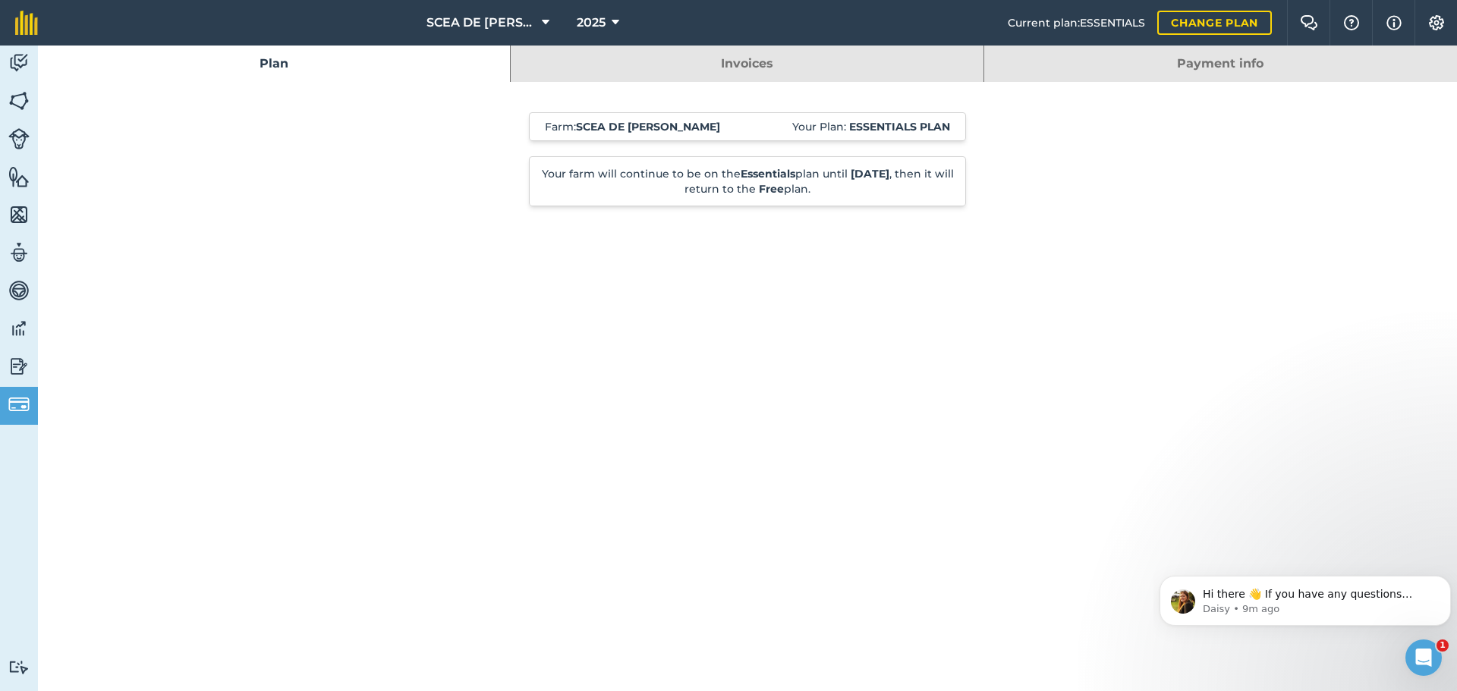
click at [851, 125] on strong "Essentials plan" at bounding box center [899, 127] width 101 height 14
click at [810, 68] on link "Invoices" at bounding box center [747, 64] width 472 height 36
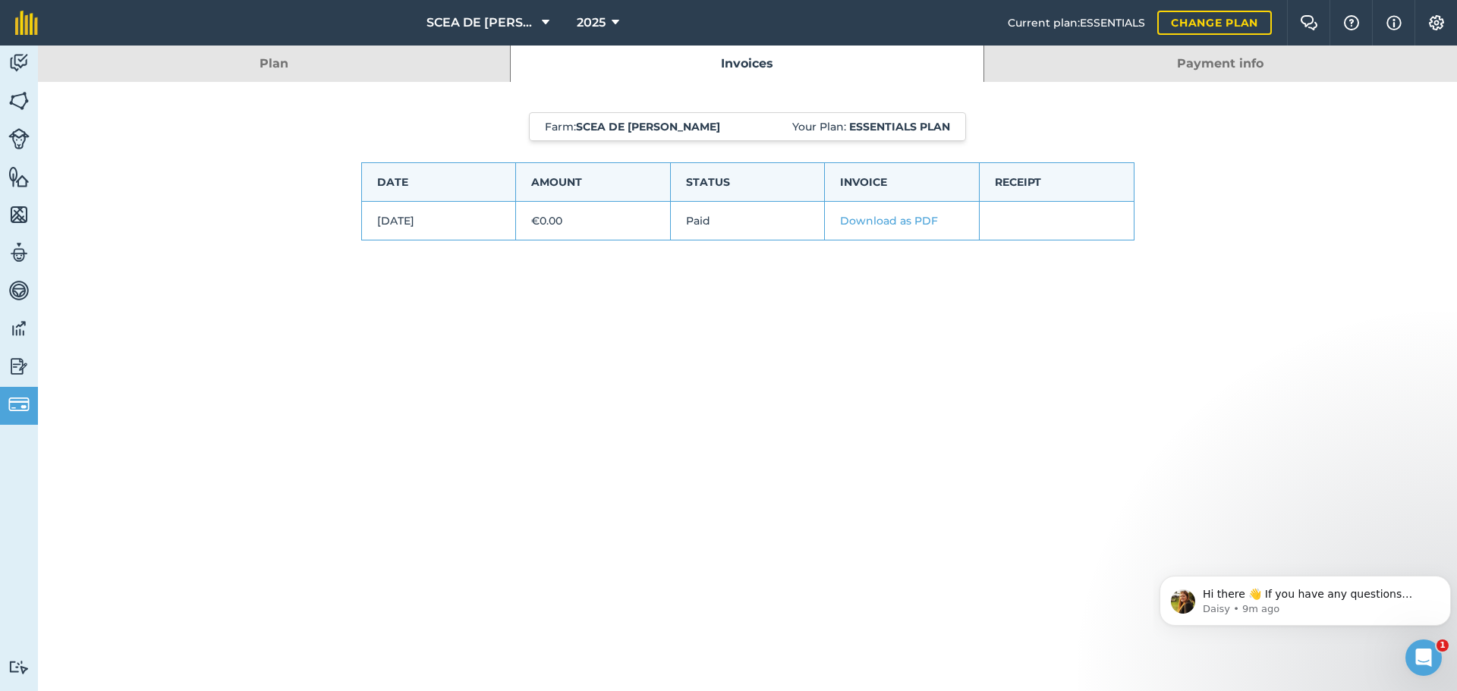
click at [1139, 51] on link "Payment info" at bounding box center [1220, 64] width 473 height 36
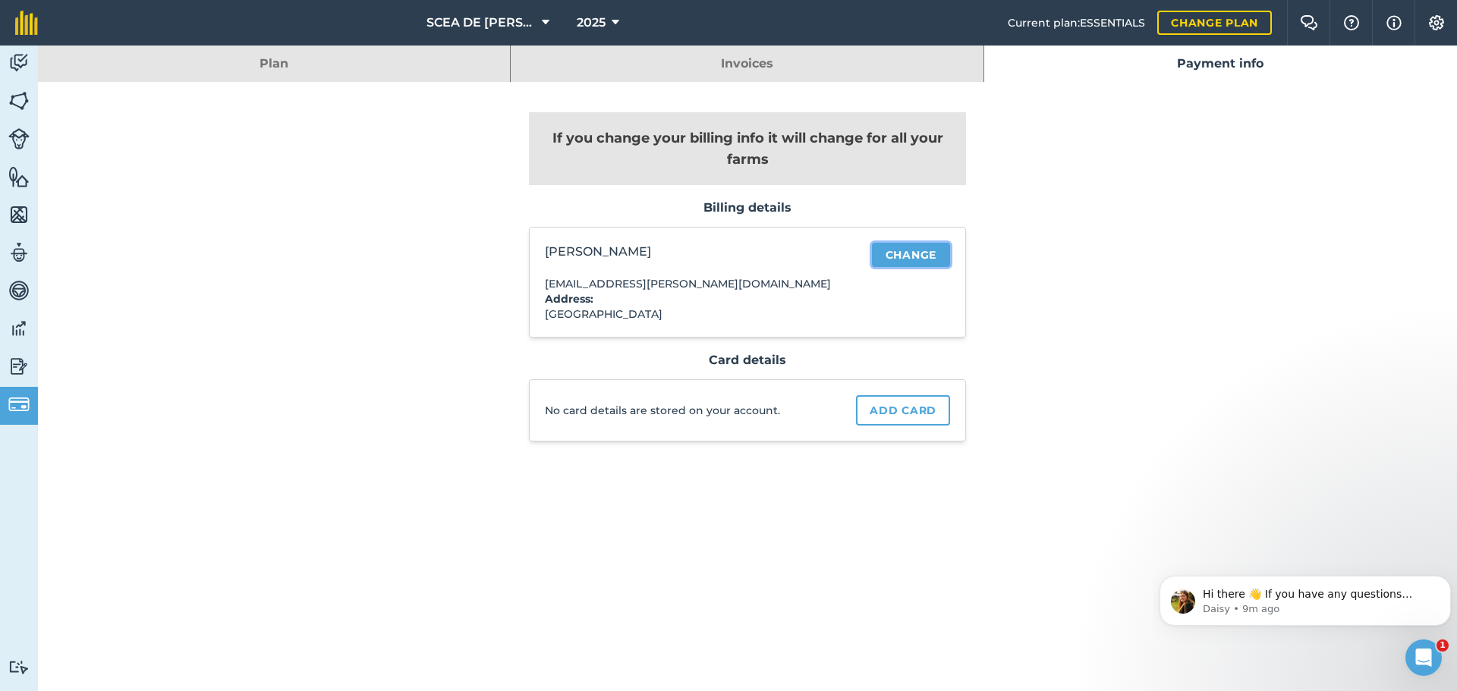
click at [904, 250] on link "Change" at bounding box center [911, 255] width 78 height 24
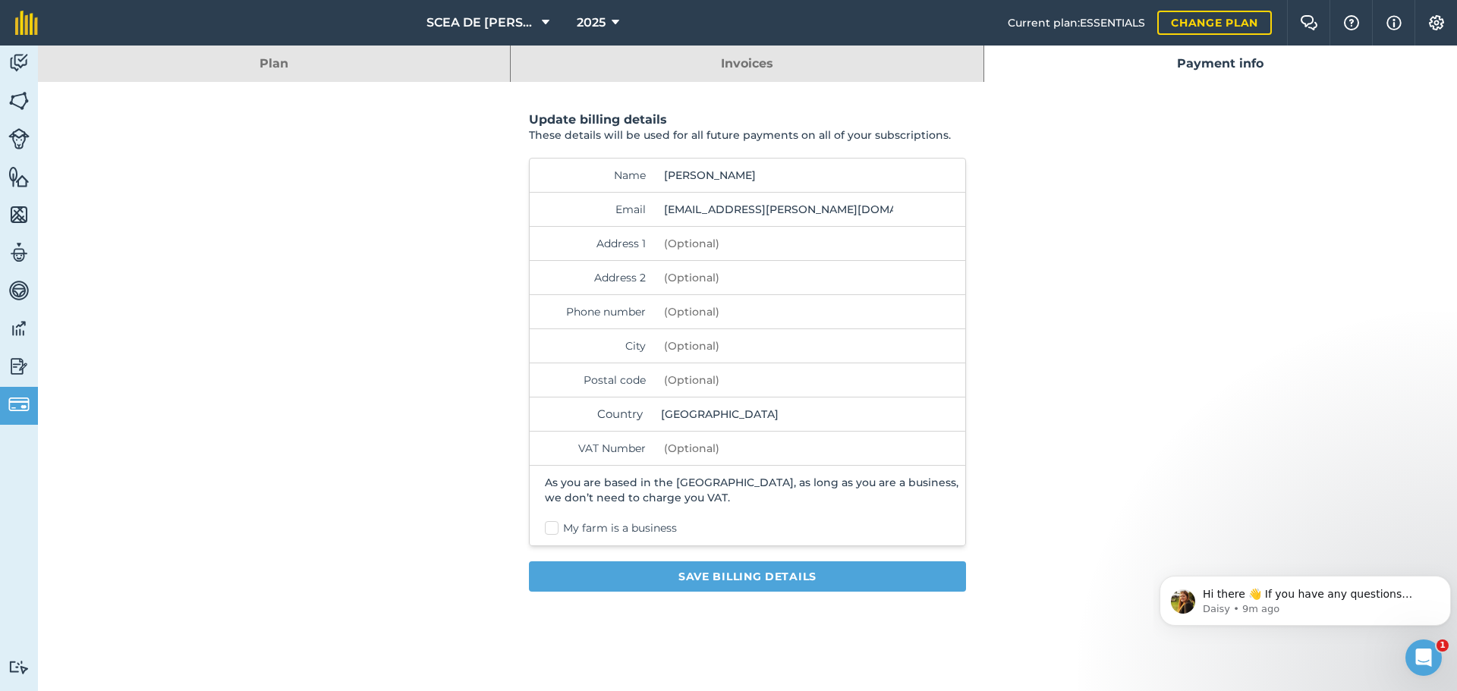
click at [832, 82] on form "Update billing details These details will be used for all future payments on al…" at bounding box center [747, 352] width 437 height 540
click at [823, 70] on link "Invoices" at bounding box center [747, 64] width 472 height 36
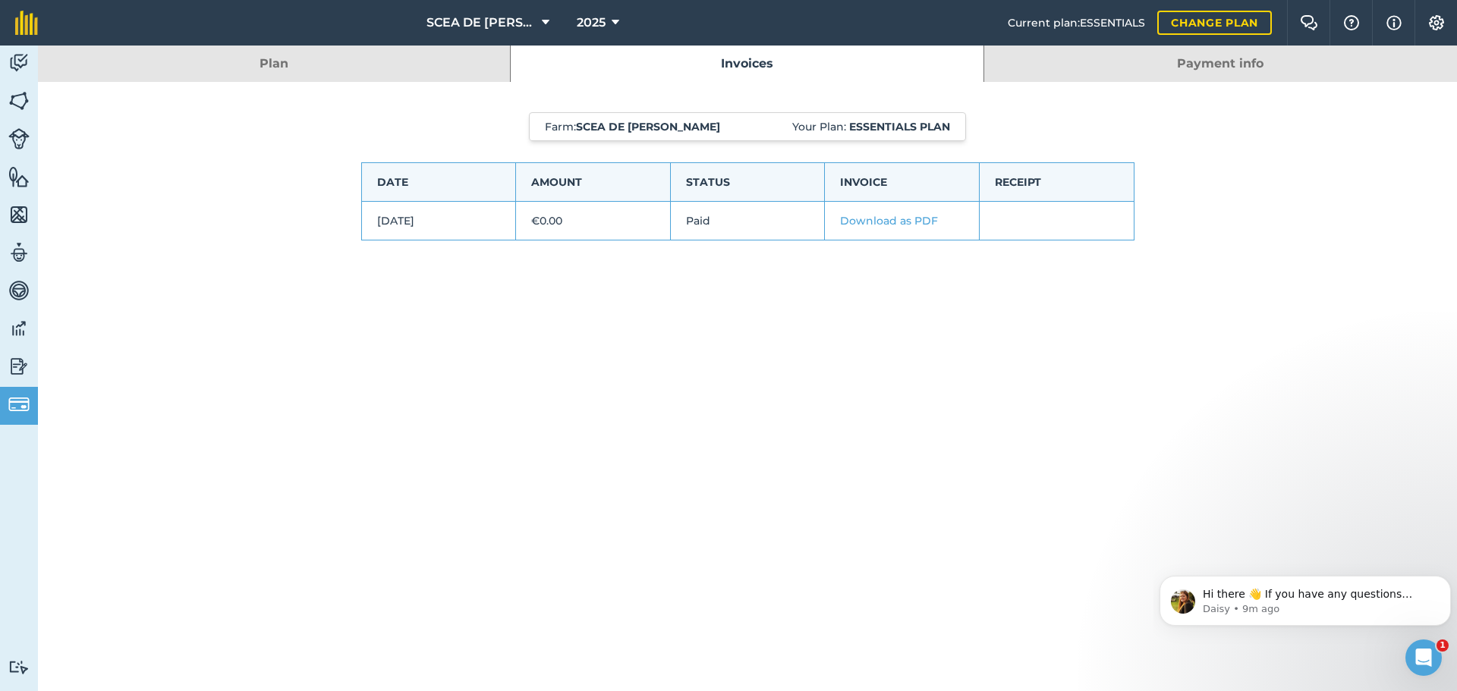
click at [440, 63] on link "Plan" at bounding box center [274, 64] width 472 height 36
